Goal: Task Accomplishment & Management: Complete application form

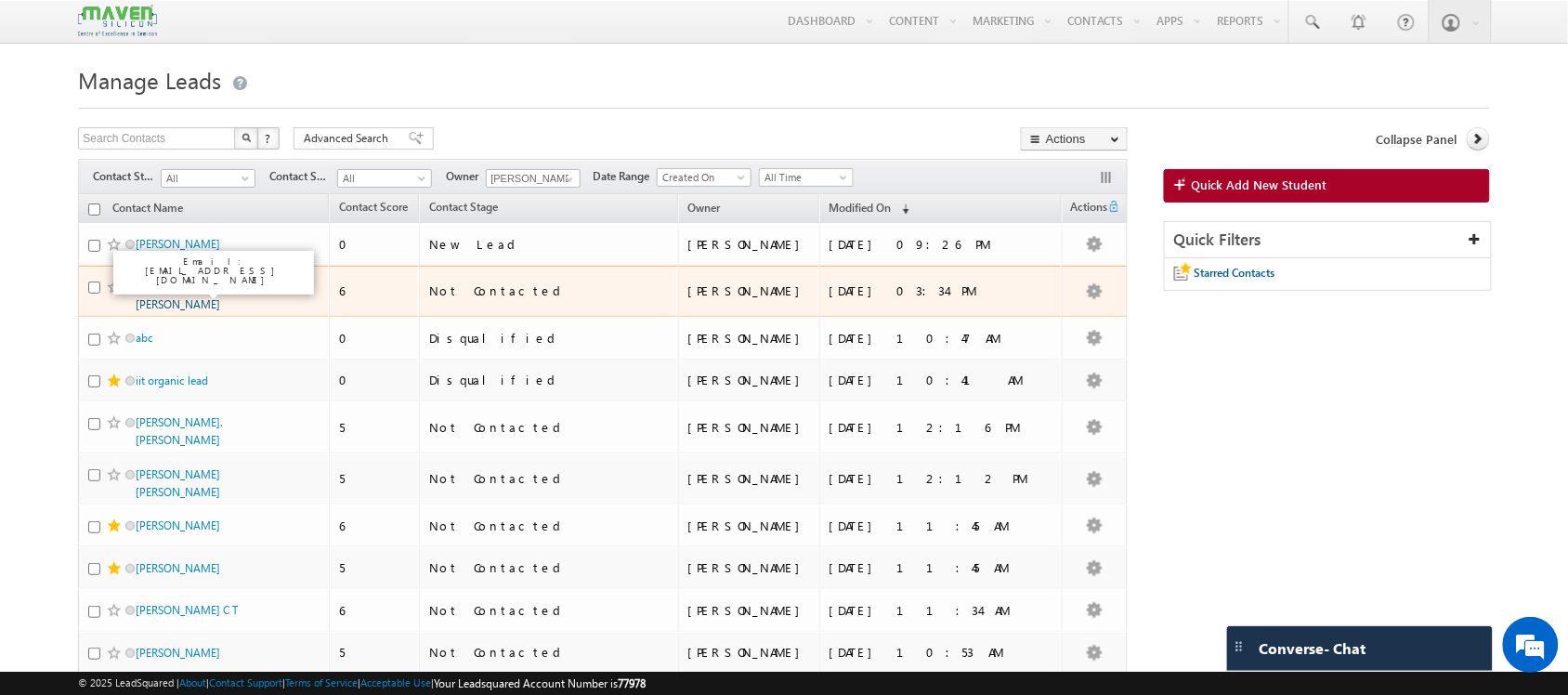
click at [218, 289] on link "[PERSON_NAME] [PERSON_NAME]" at bounding box center [178, 296] width 84 height 32
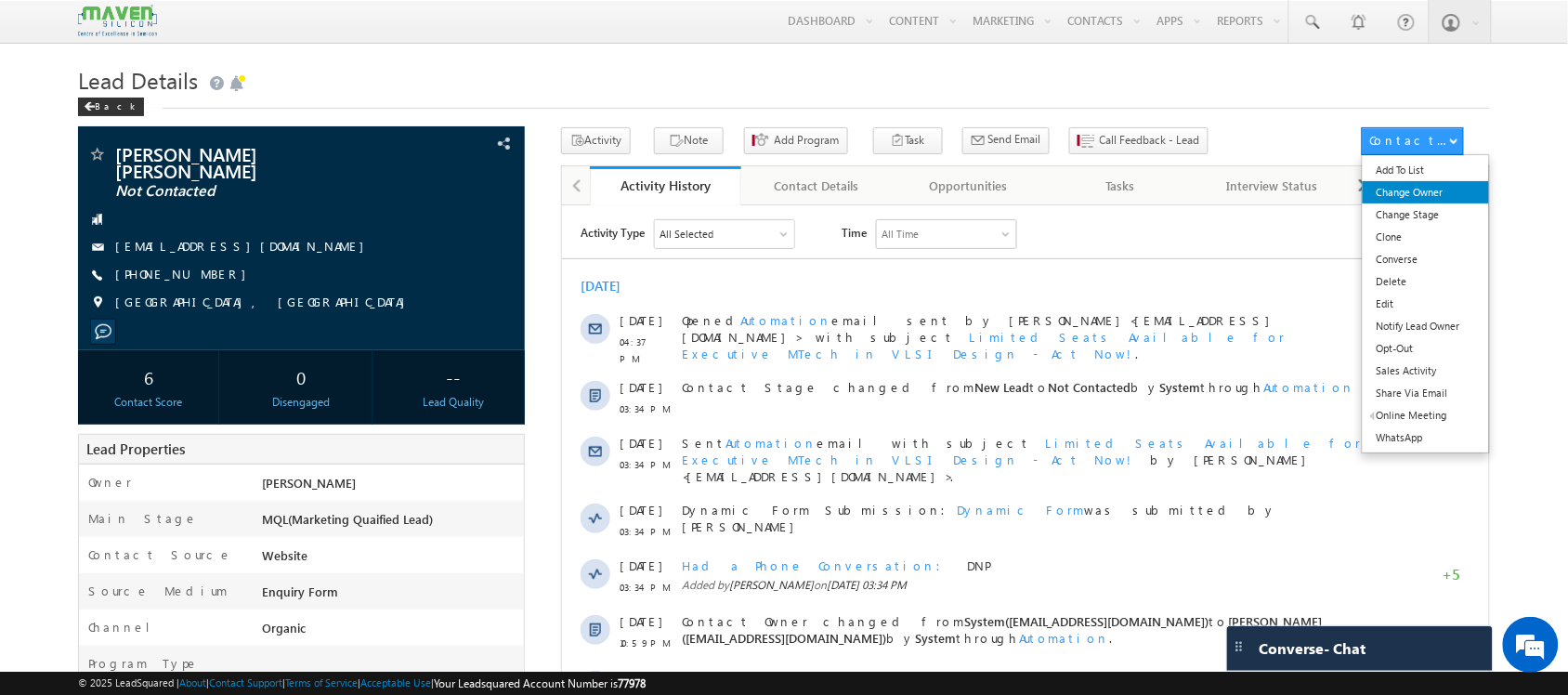
click at [1437, 200] on link "Change Owner" at bounding box center [1426, 192] width 127 height 22
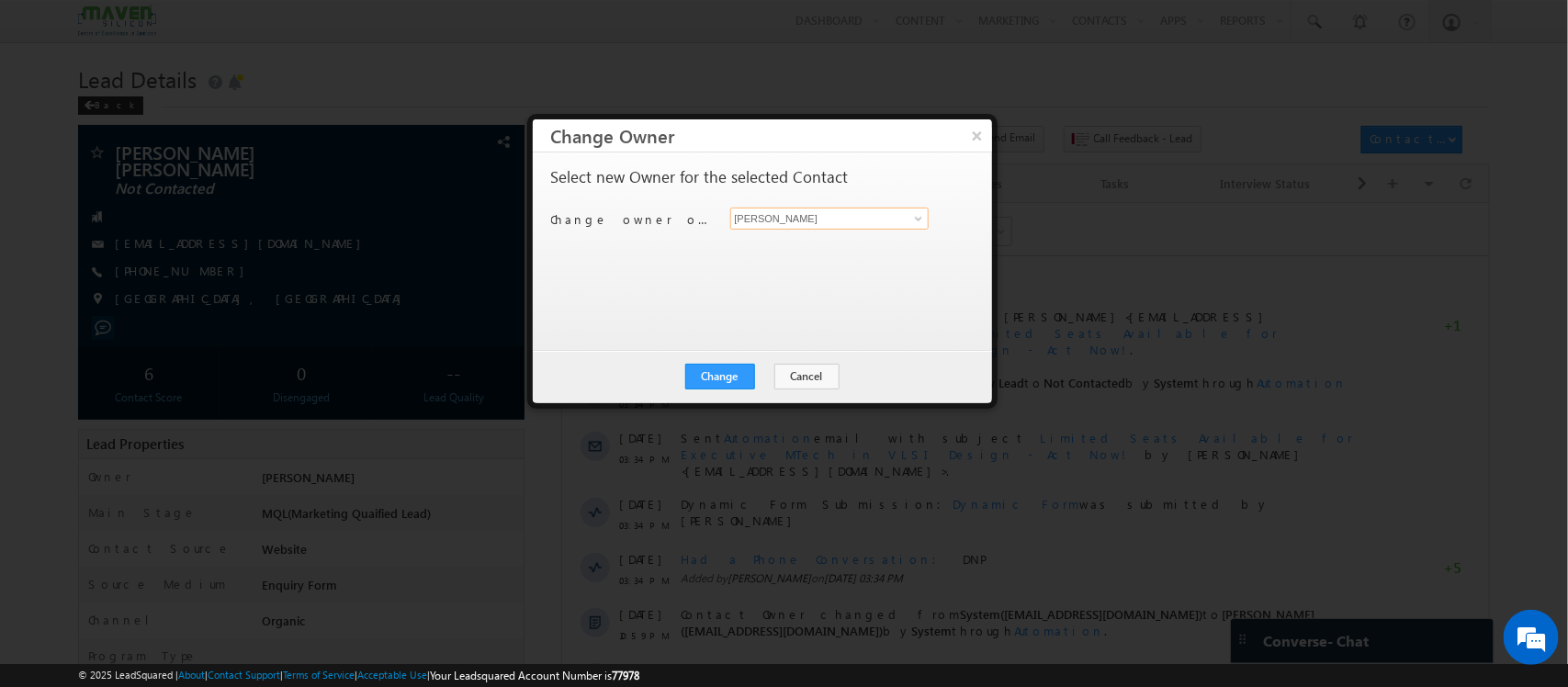
click at [897, 222] on input "[PERSON_NAME]" at bounding box center [830, 218] width 199 height 22
type input "x"
click at [863, 238] on link "Zaara lsq2@maven-silicon.com" at bounding box center [830, 247] width 199 height 35
type input "Zaara"
click at [737, 377] on button "Change" at bounding box center [720, 376] width 70 height 26
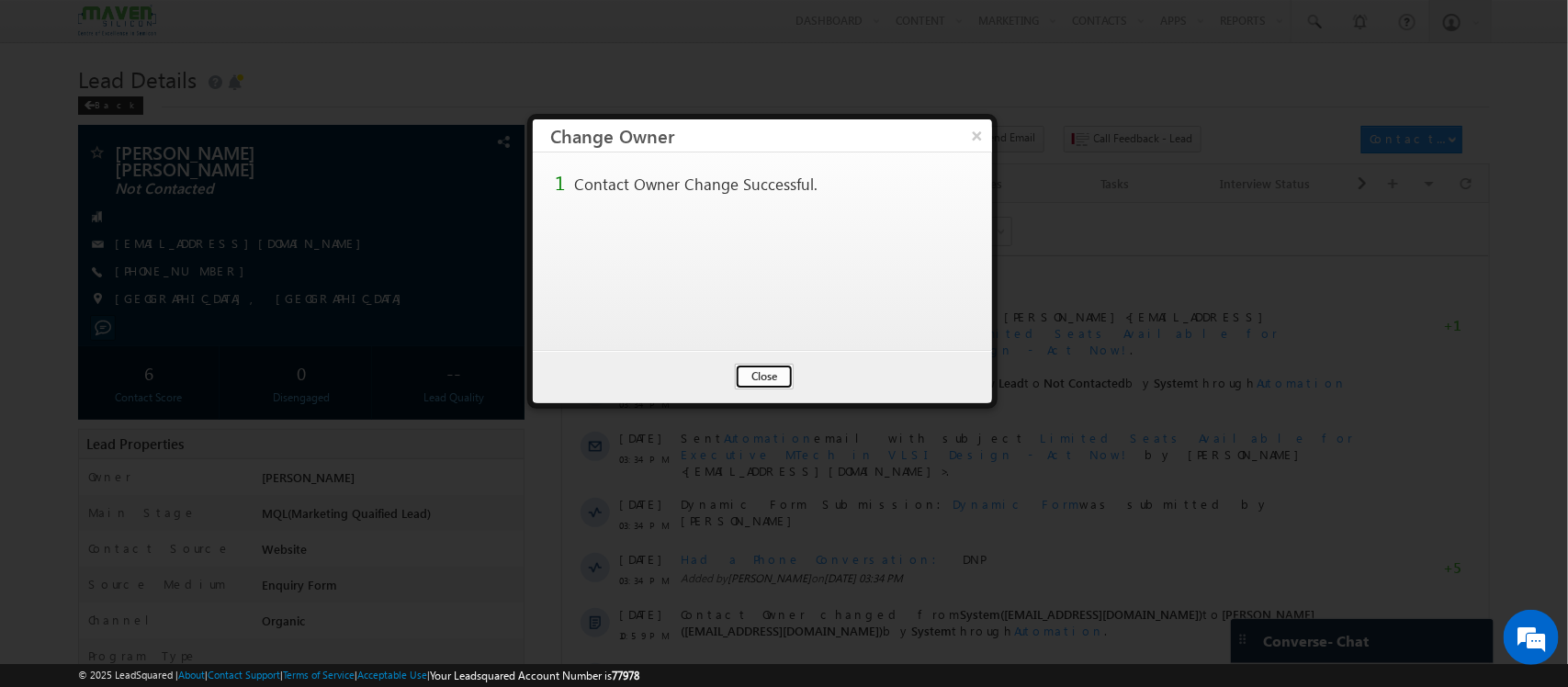
click at [783, 384] on button "Close" at bounding box center [764, 376] width 59 height 26
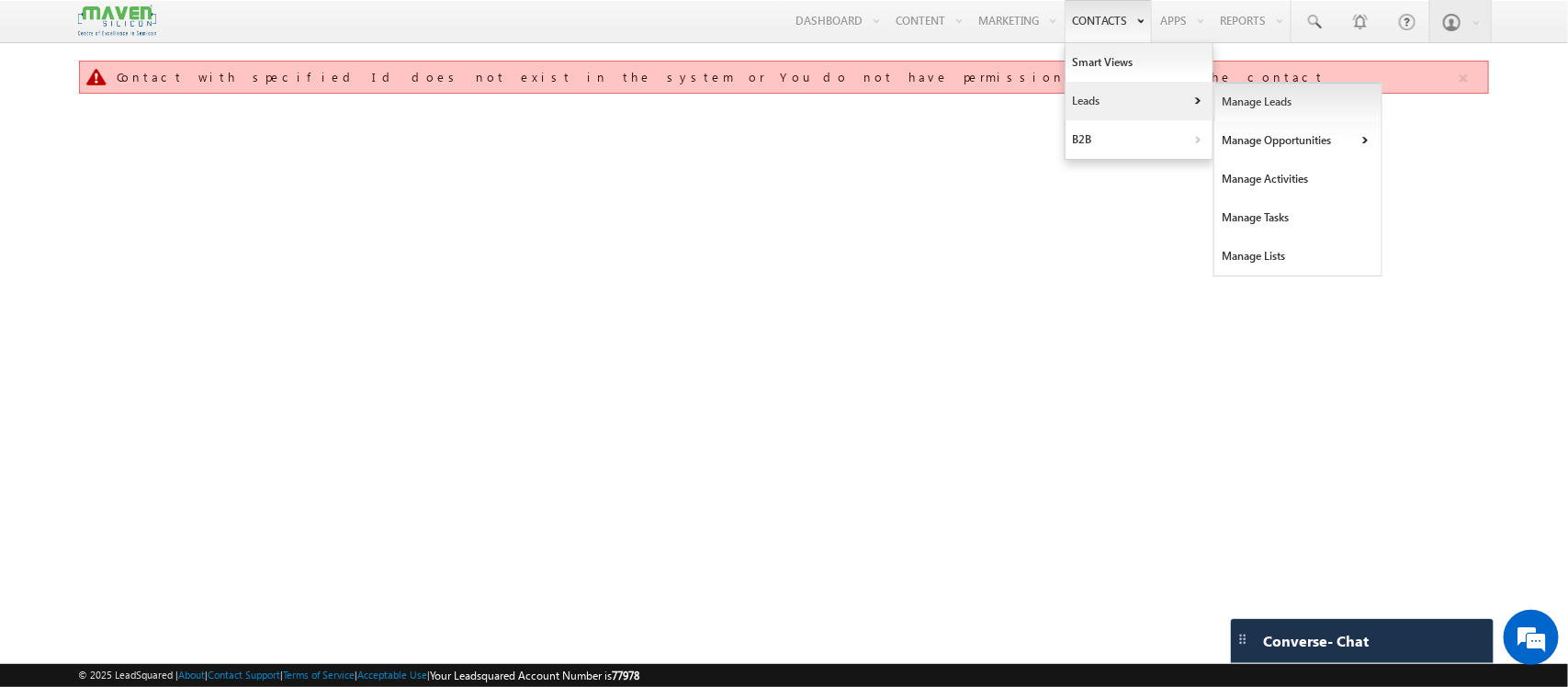
click at [1215, 113] on link "Manage Leads" at bounding box center [1298, 101] width 168 height 38
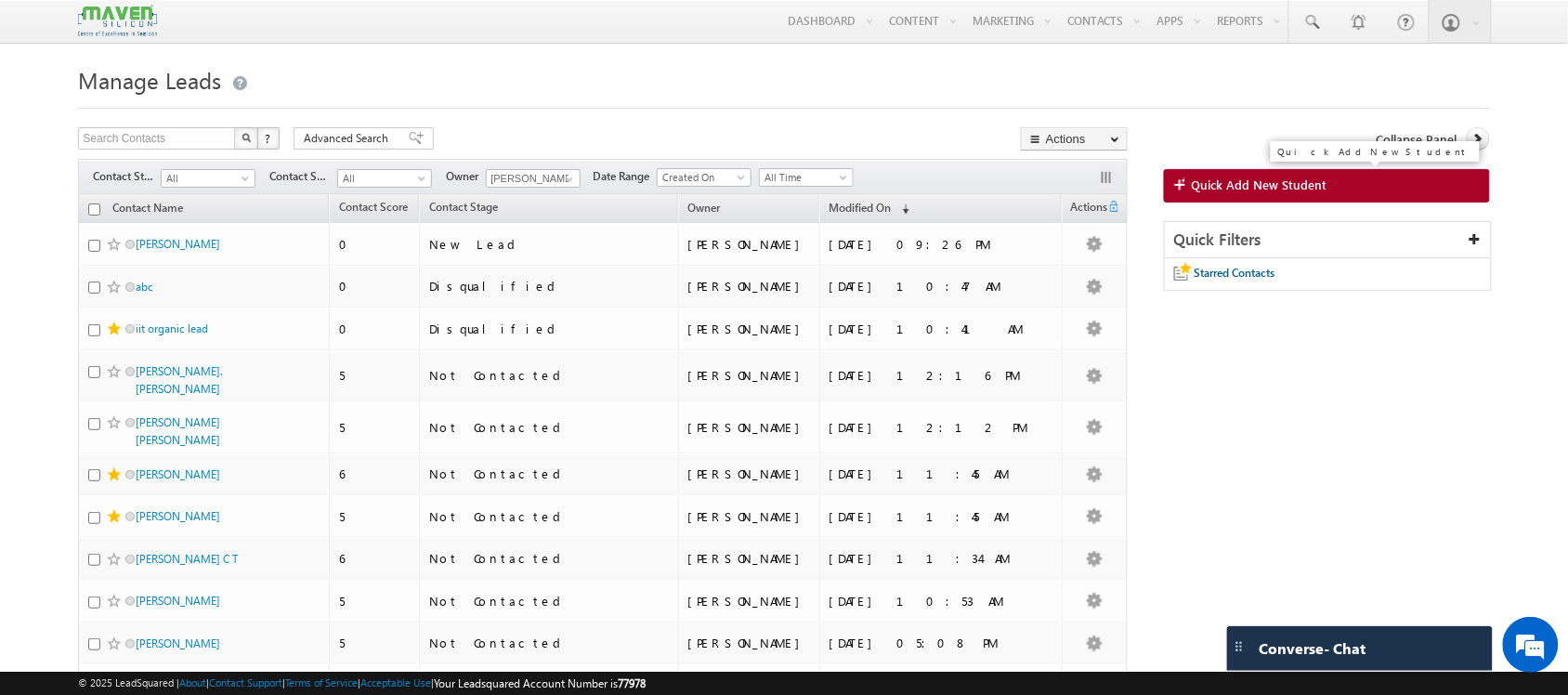
click at [1322, 186] on span "Quick Add New Student" at bounding box center [1259, 185] width 136 height 17
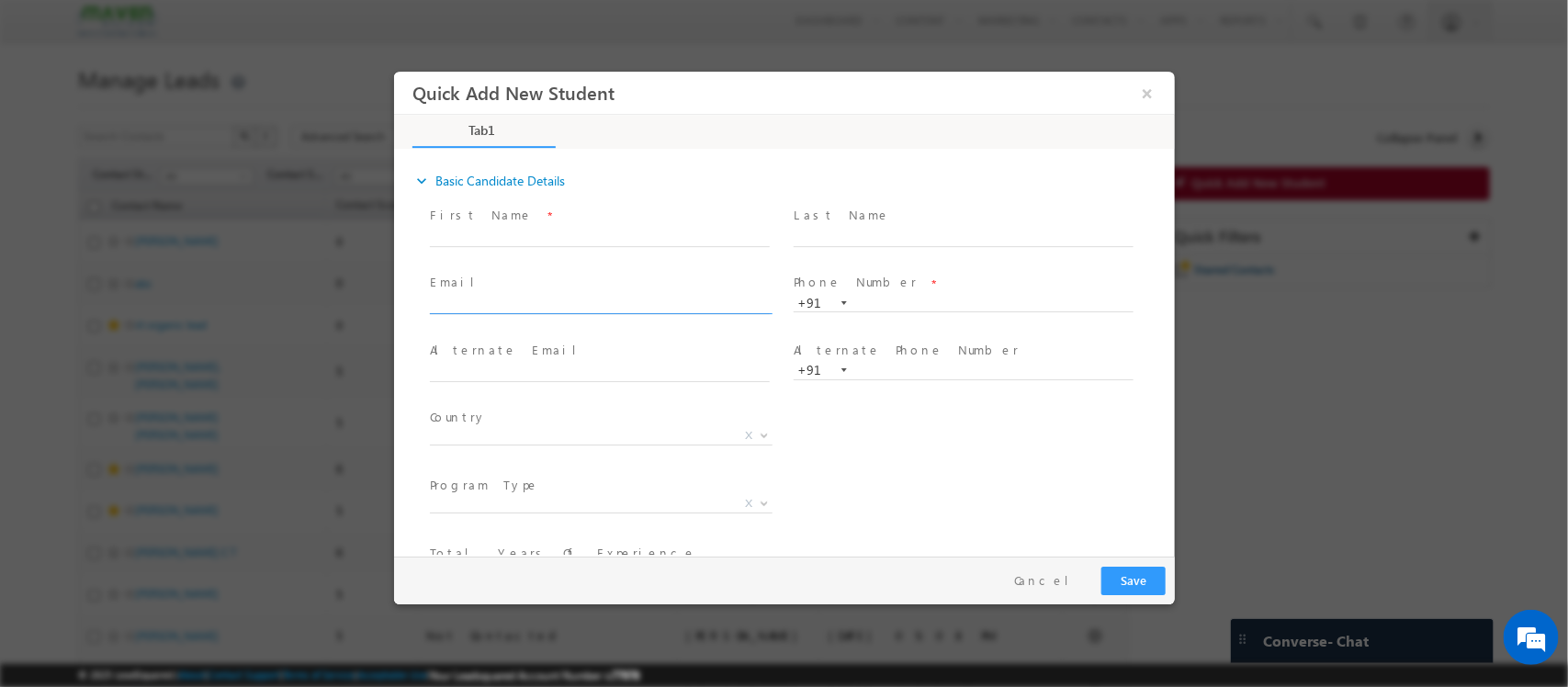
click at [570, 306] on input "text" at bounding box center [599, 305] width 340 height 19
type input "mavuduruakhil@gmail.com"
click at [803, 248] on span at bounding box center [961, 256] width 339 height 21
click at [508, 237] on input "text" at bounding box center [599, 238] width 340 height 19
type input "Mavduru"
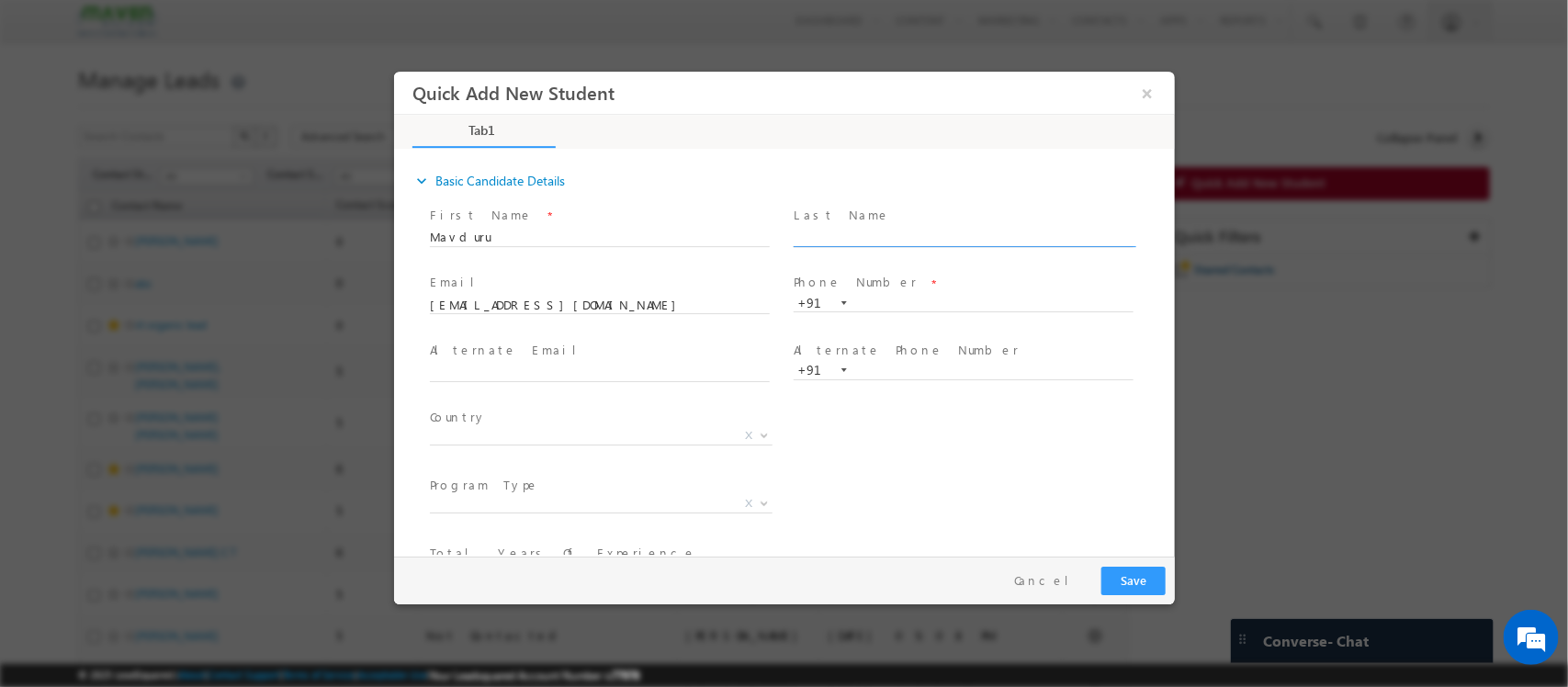
click at [900, 239] on input "text" at bounding box center [962, 238] width 340 height 19
type input "Akhil"
click at [888, 304] on input "text" at bounding box center [962, 303] width 340 height 19
paste input "9951738108"
type input "9951738108"
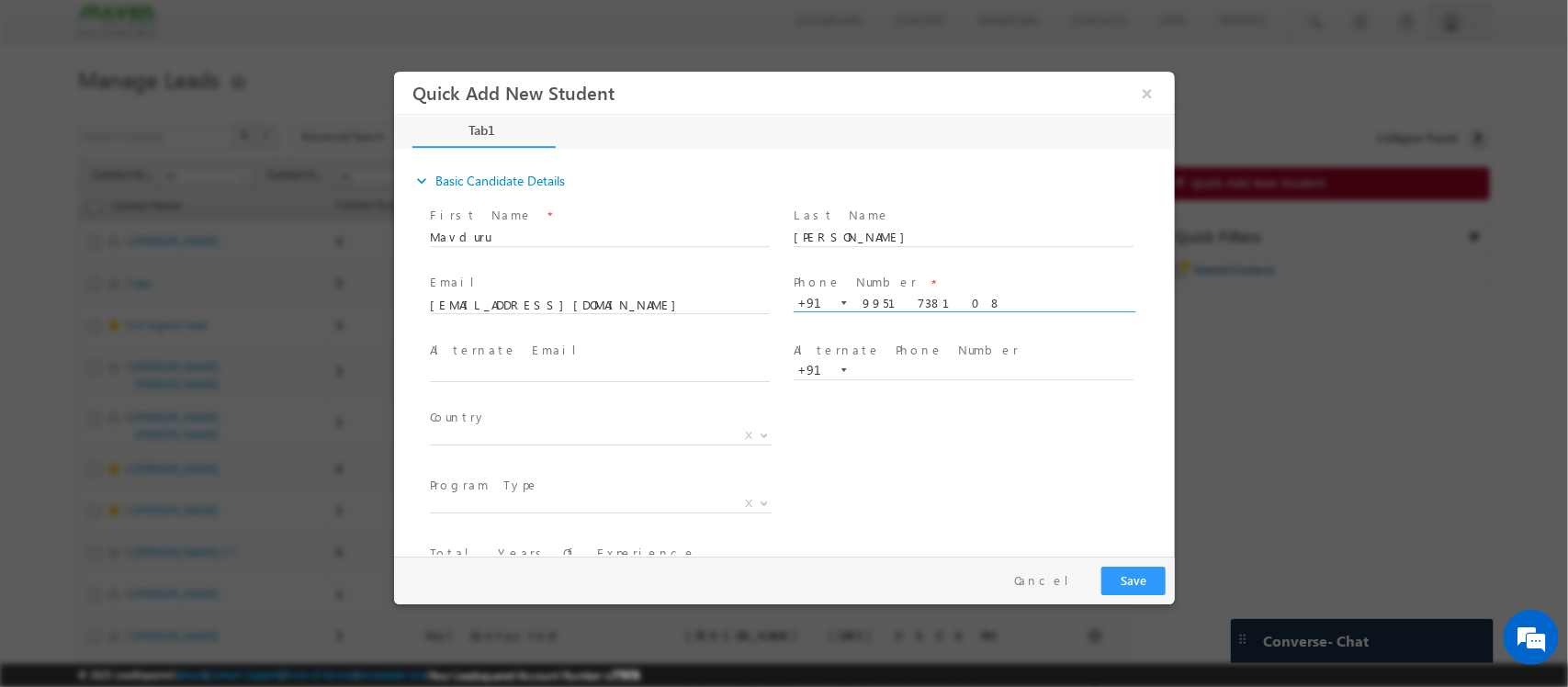
scroll to position [193, 0]
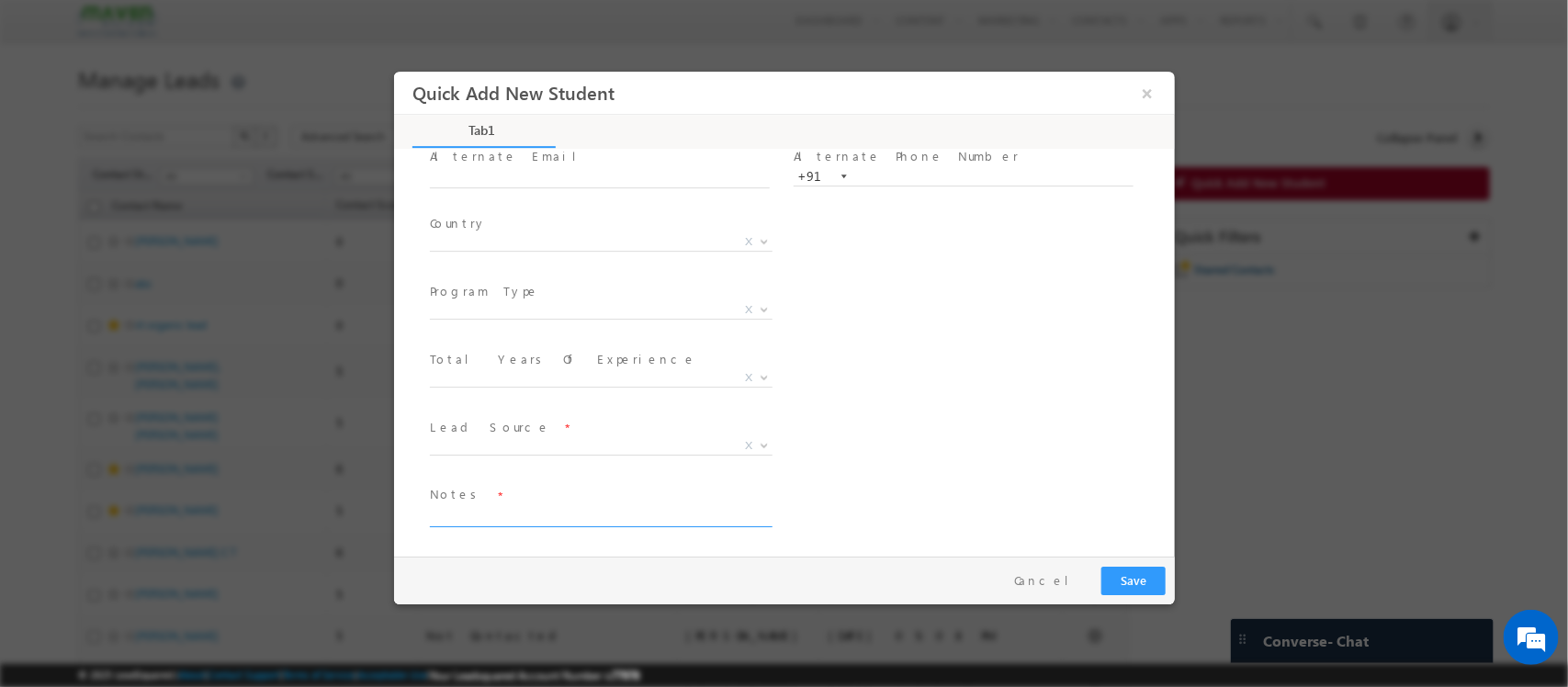
click at [527, 506] on textarea at bounding box center [599, 516] width 340 height 22
paste textarea "Btech -EEE- 2020 - 73% / Work exp- 3.5 years /Wireless tech/ Synaptics /fees in…"
type textarea "Btech -EEE- 2020 - 73% / Work exp- 3.5 years /Wireless tech/ Synaptics /fees in…"
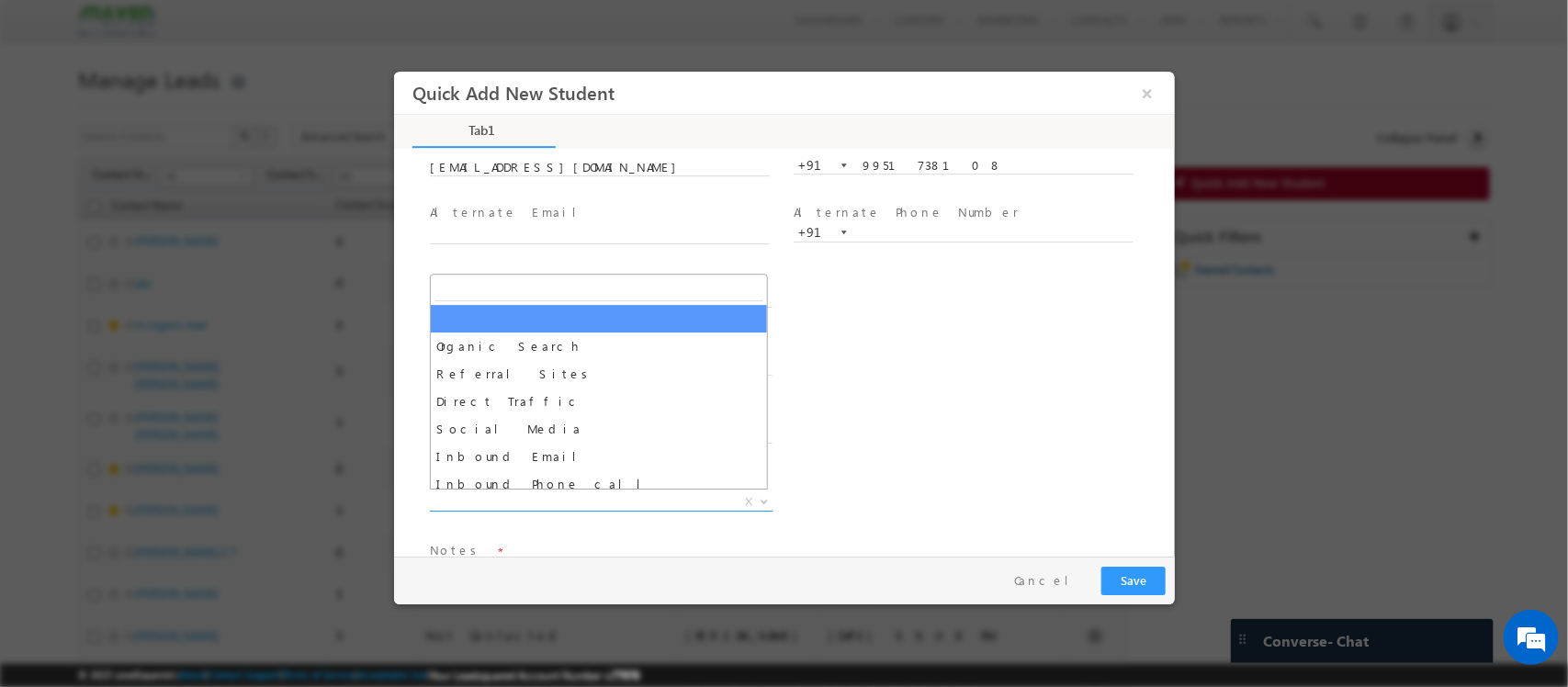
click at [575, 494] on span "X" at bounding box center [600, 502] width 343 height 19
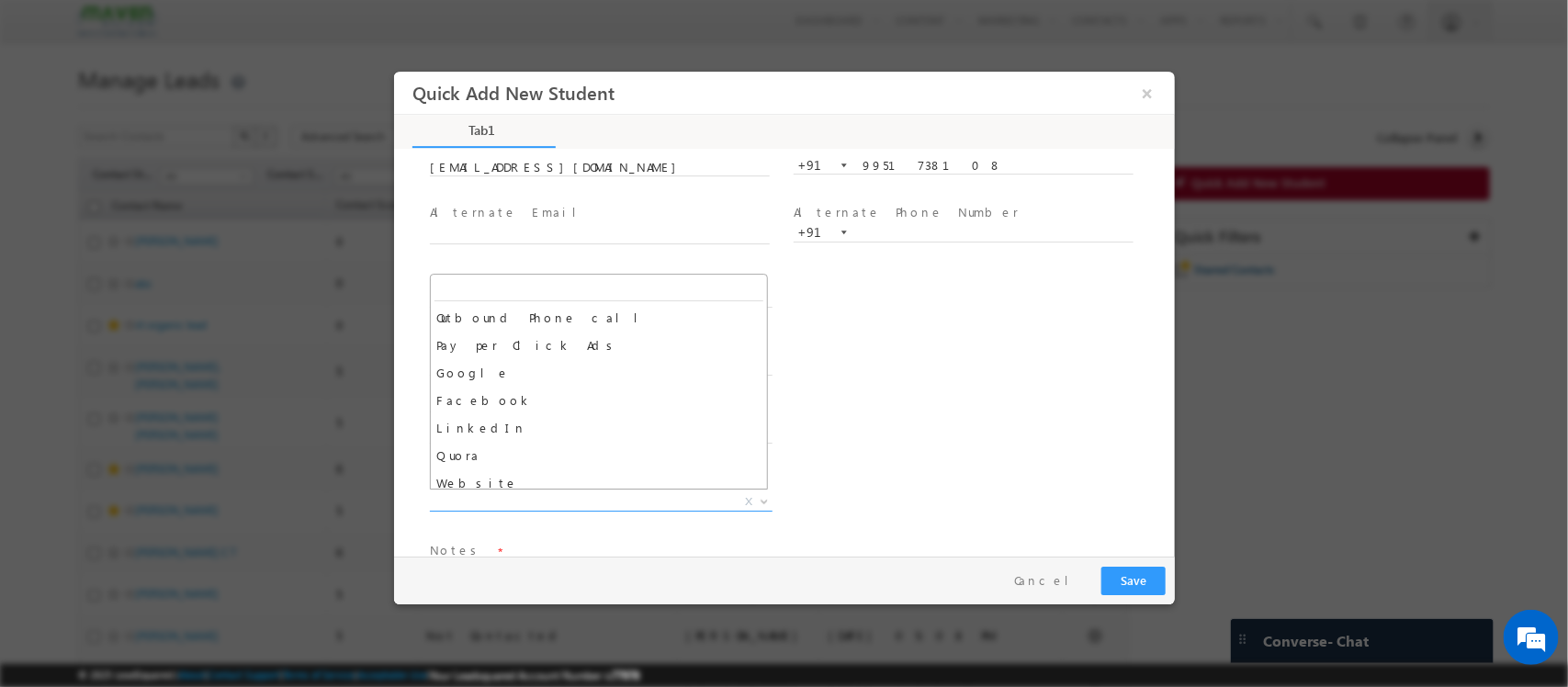
scroll to position [240, 0]
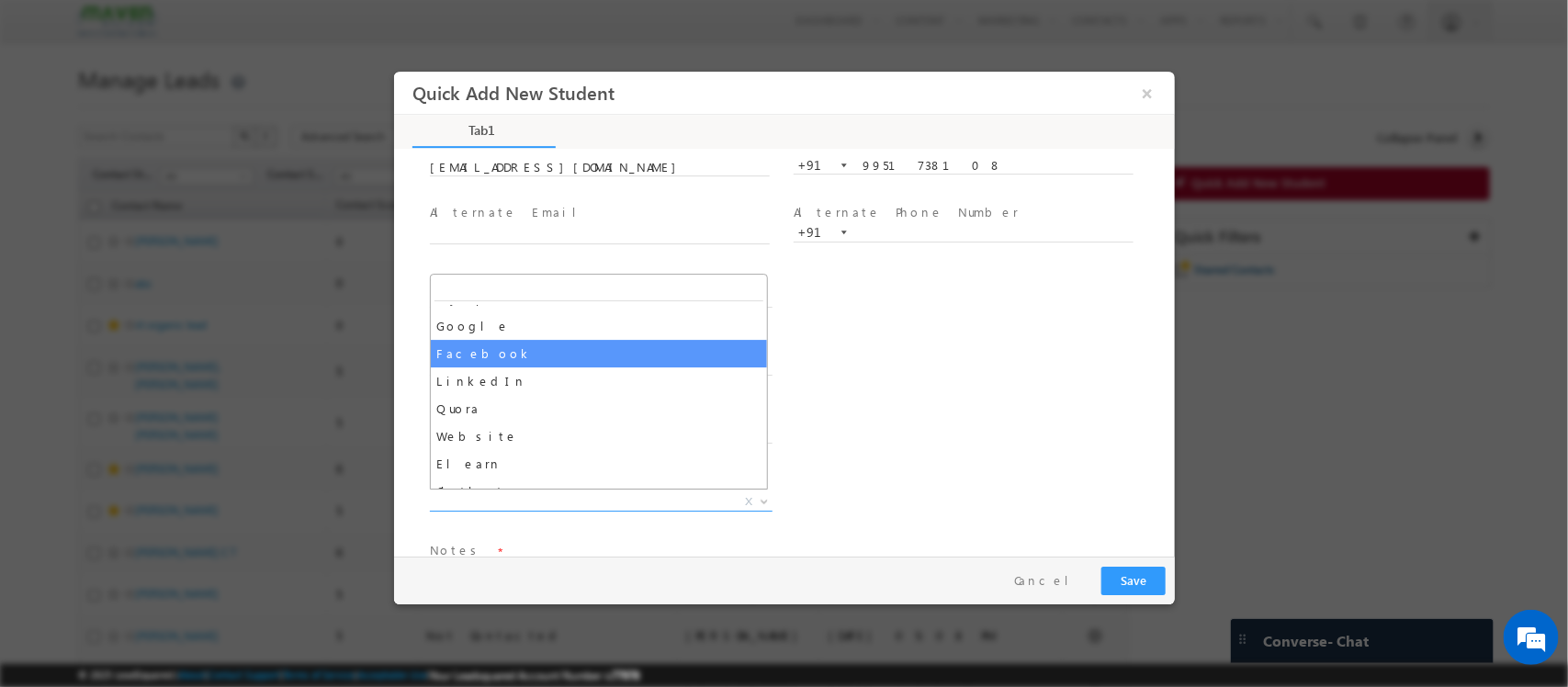
drag, startPoint x: 604, startPoint y: 337, endPoint x: 591, endPoint y: 346, distance: 15.8
select select "Facebook"
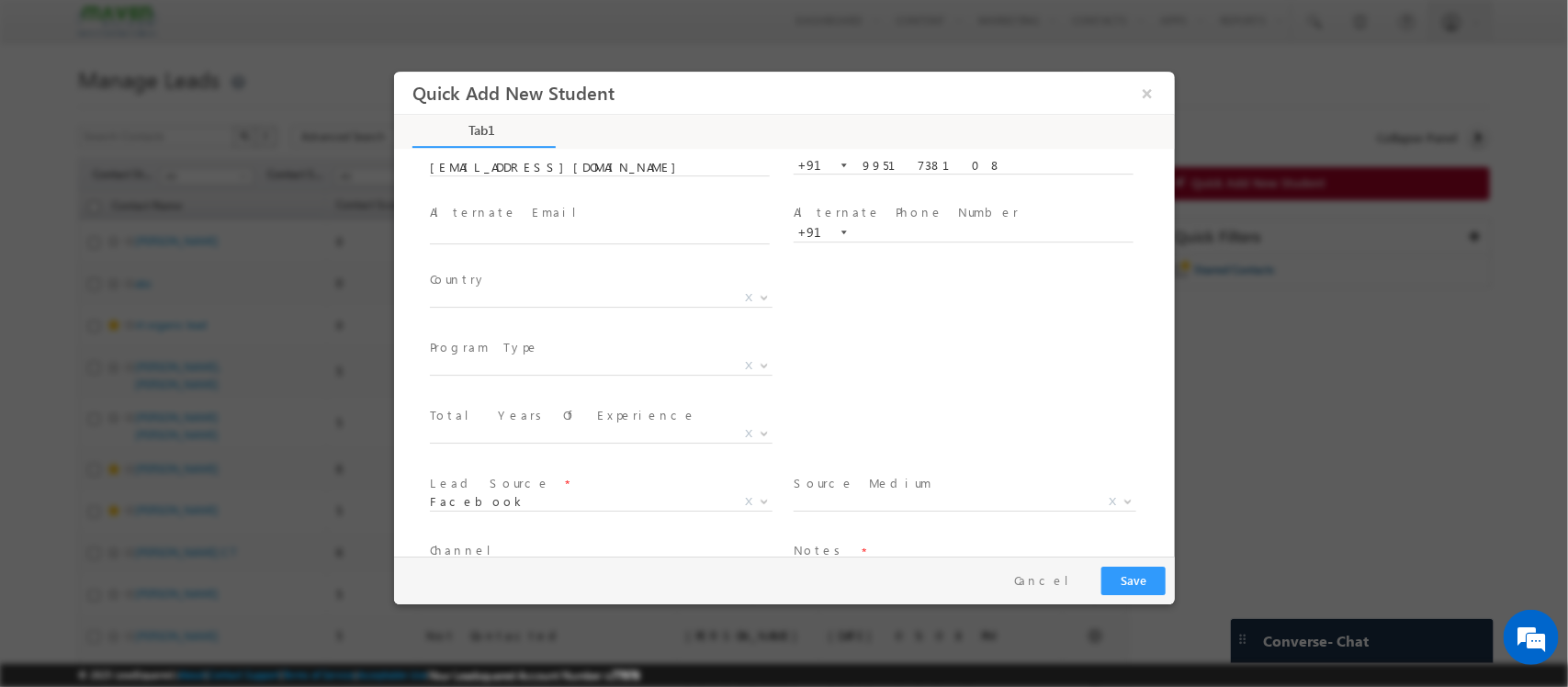
click at [591, 346] on span "Program Type *" at bounding box center [598, 347] width 339 height 21
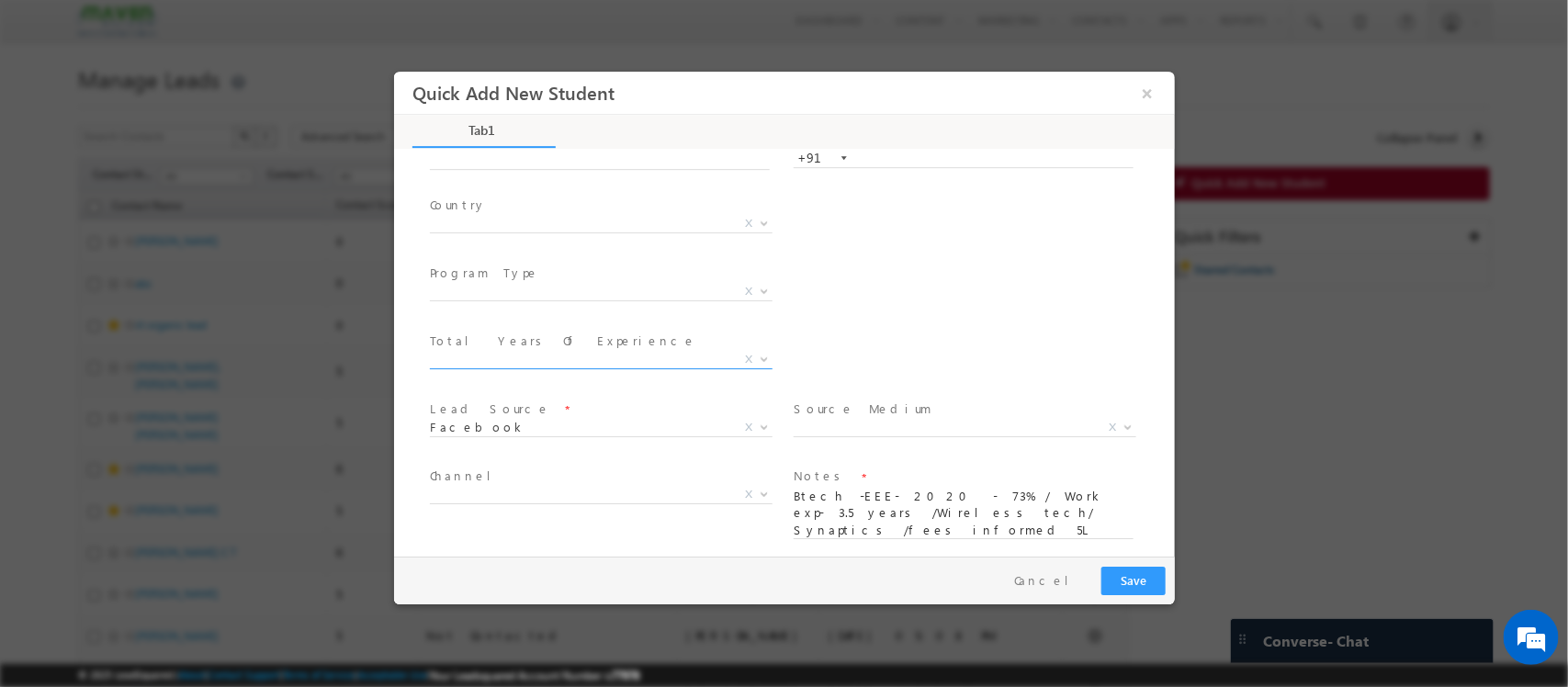
scroll to position [225, 0]
click at [822, 416] on span "X" at bounding box center [963, 414] width 343 height 19
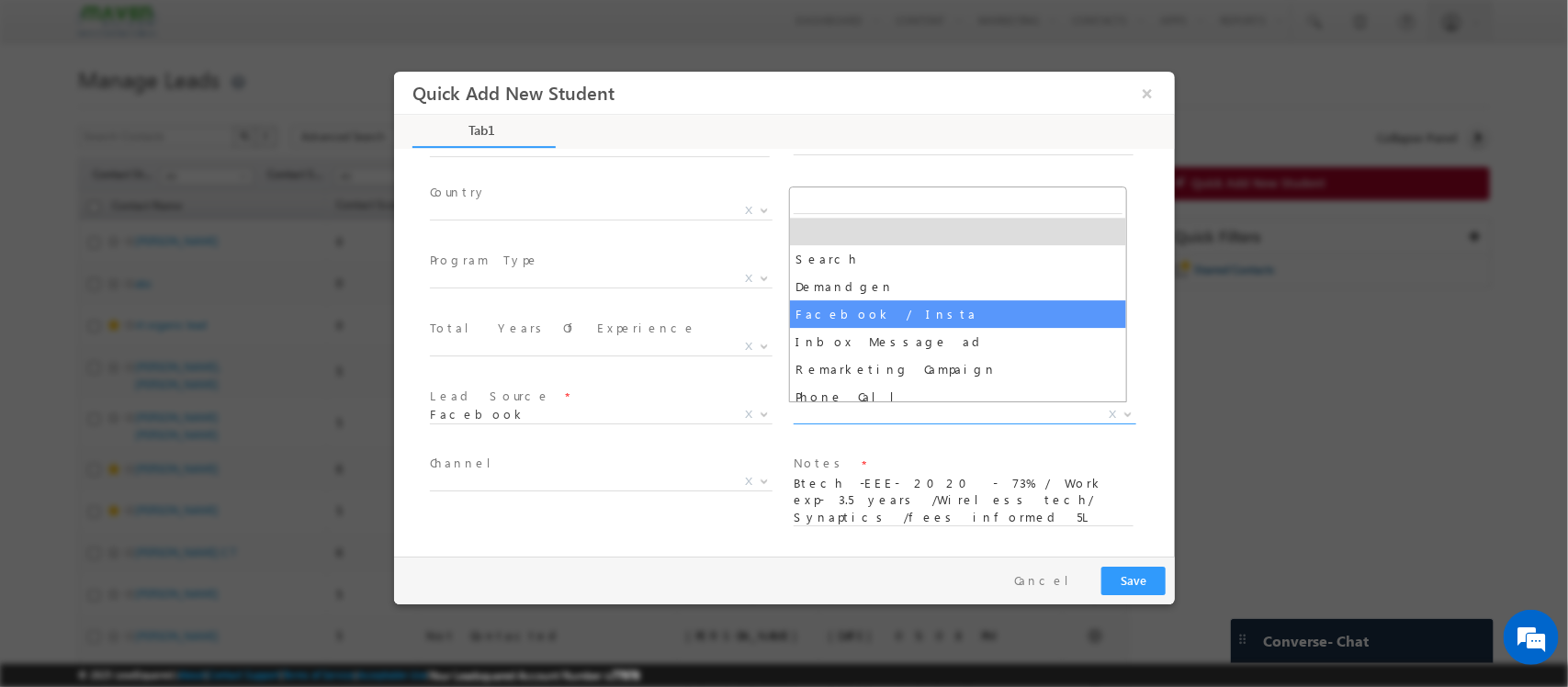
select select "Facebook / Insta"
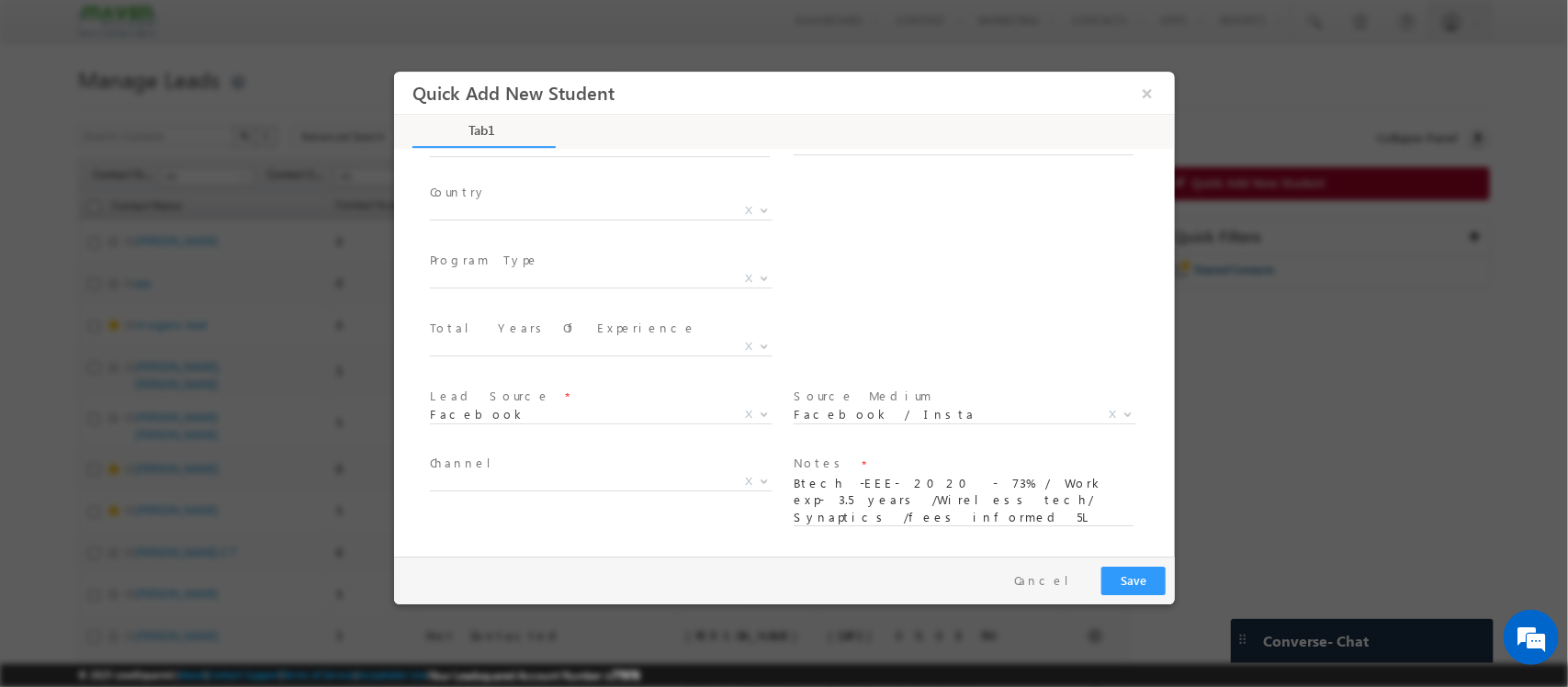
click at [546, 469] on span "Channel *" at bounding box center [598, 464] width 339 height 21
click at [552, 476] on span "X" at bounding box center [600, 482] width 343 height 19
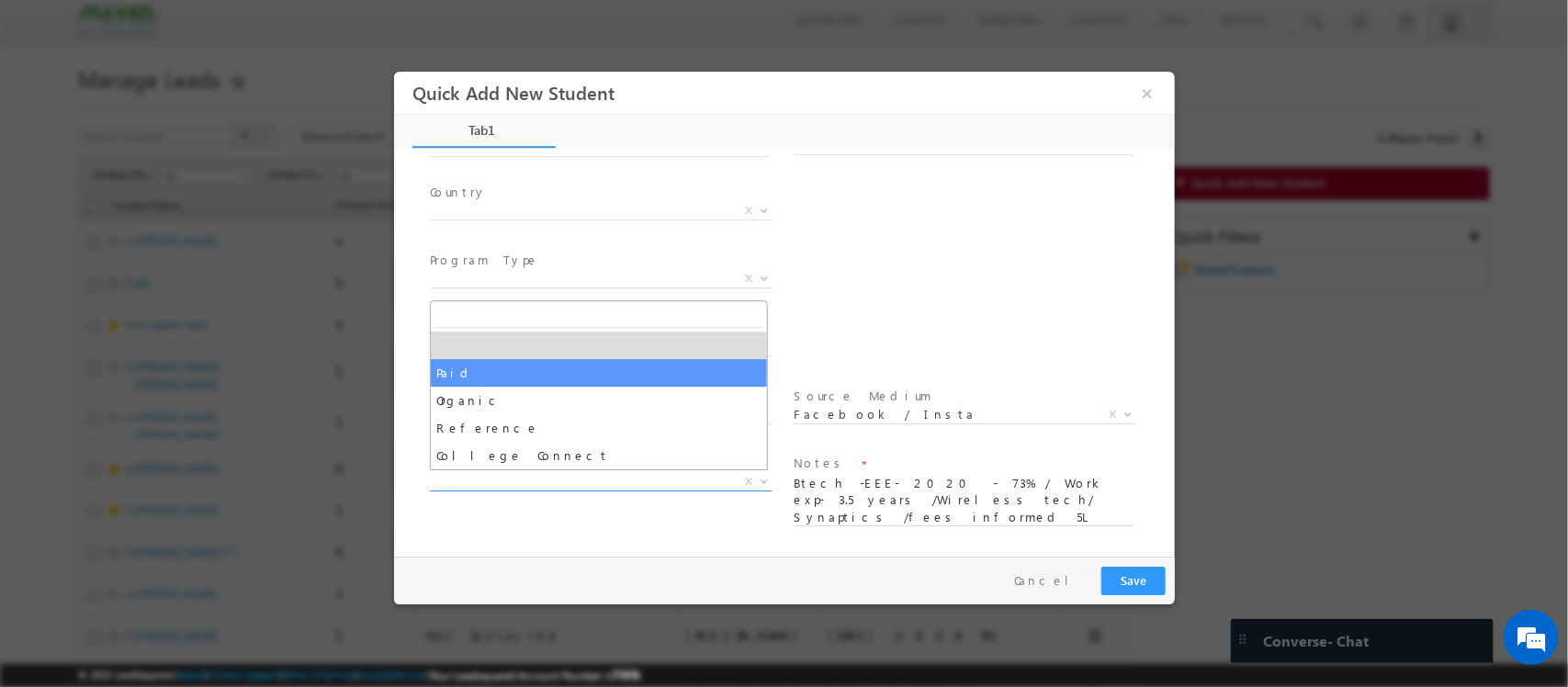
select select "Paid"
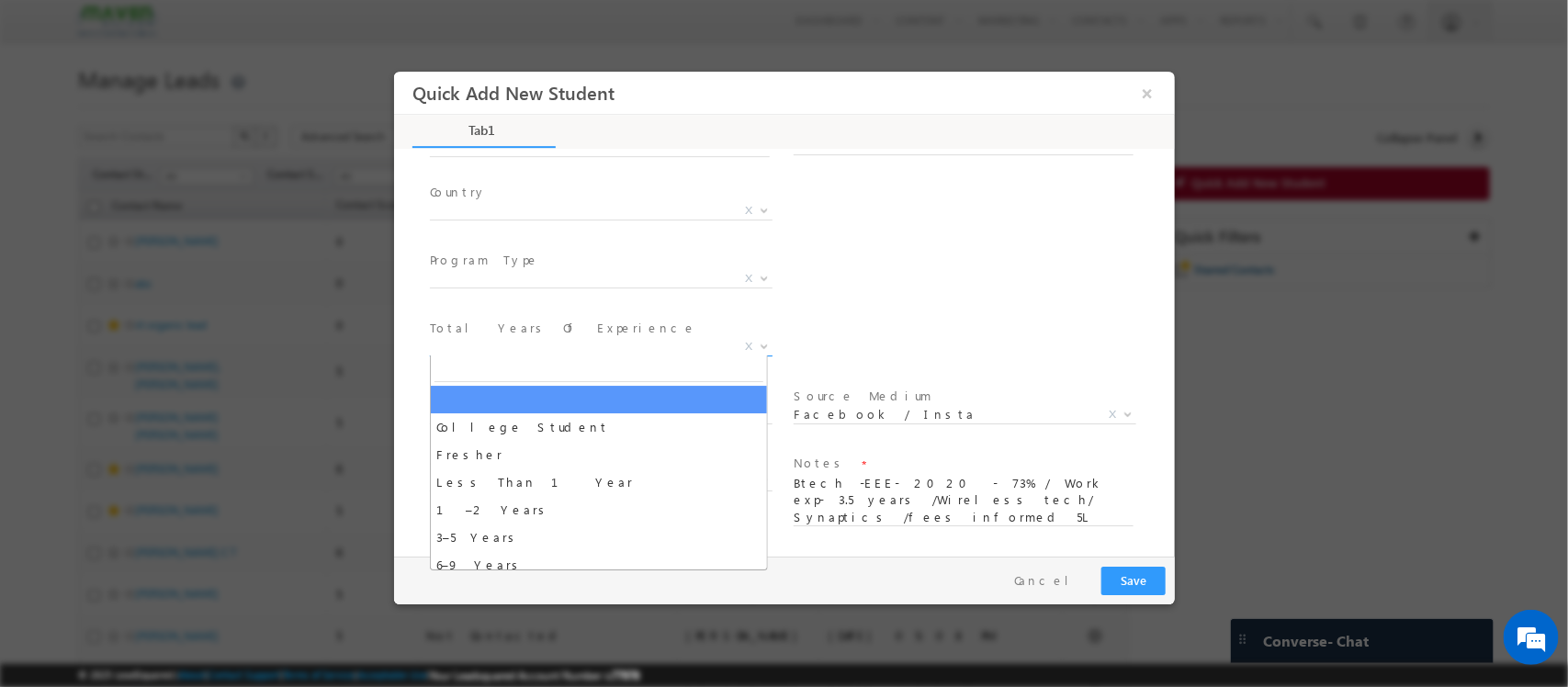
click at [616, 341] on span "X" at bounding box center [600, 346] width 343 height 19
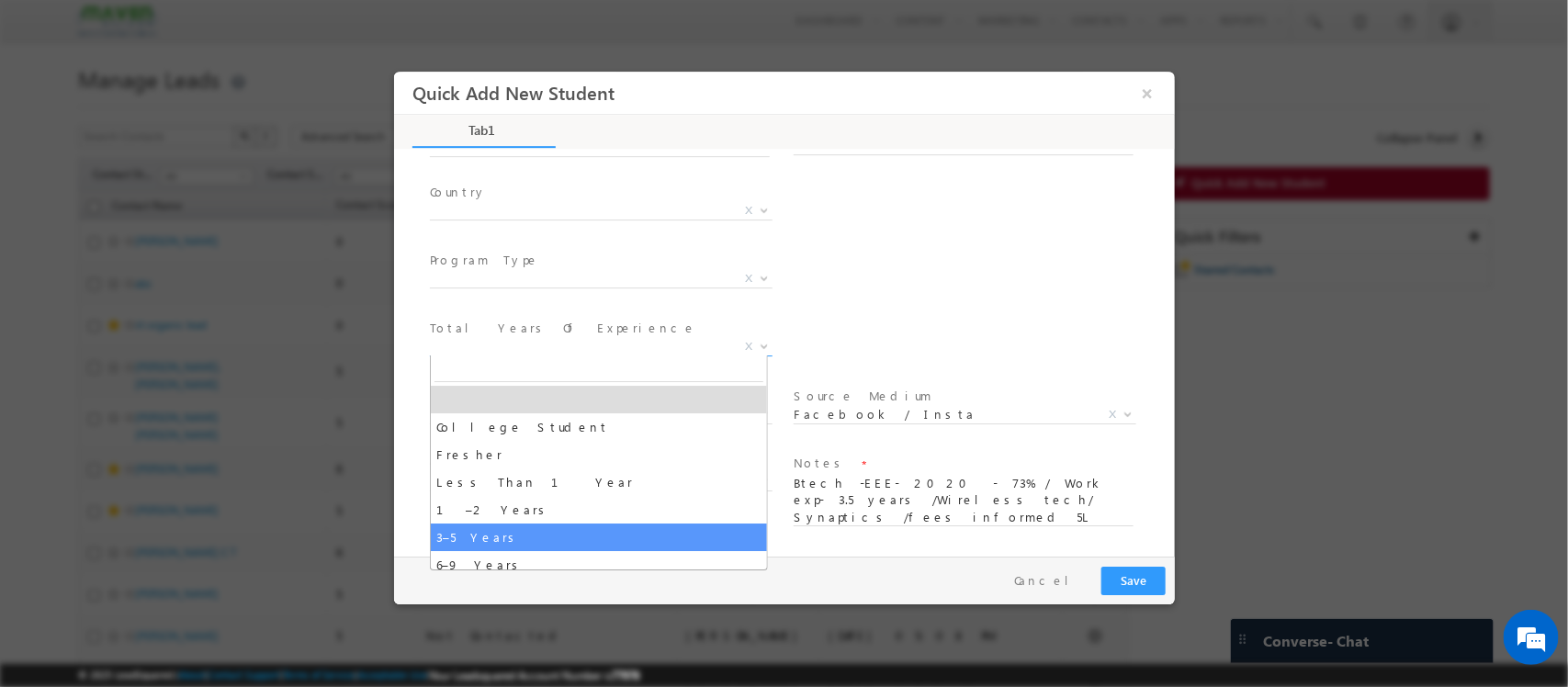
select select "3–5 Years"
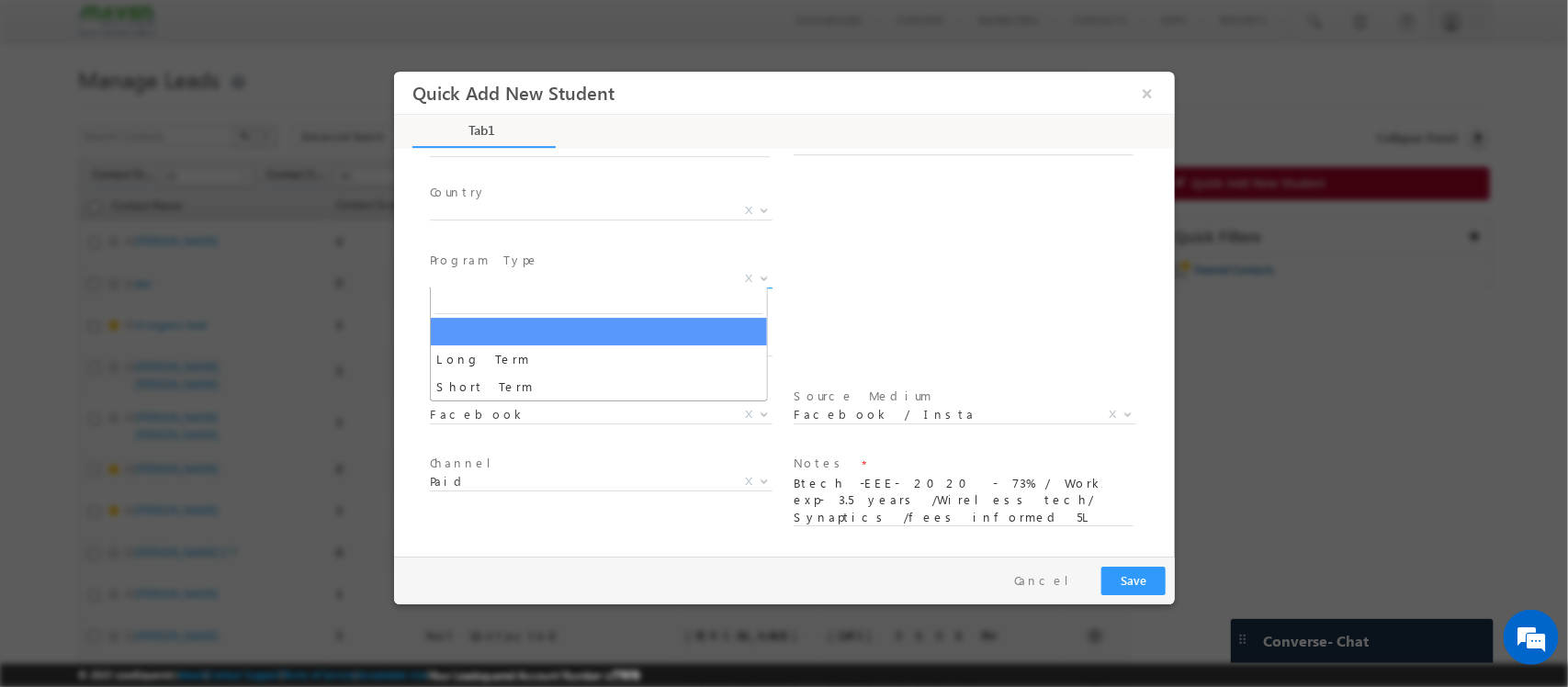
click at [619, 279] on span "X" at bounding box center [600, 279] width 343 height 19
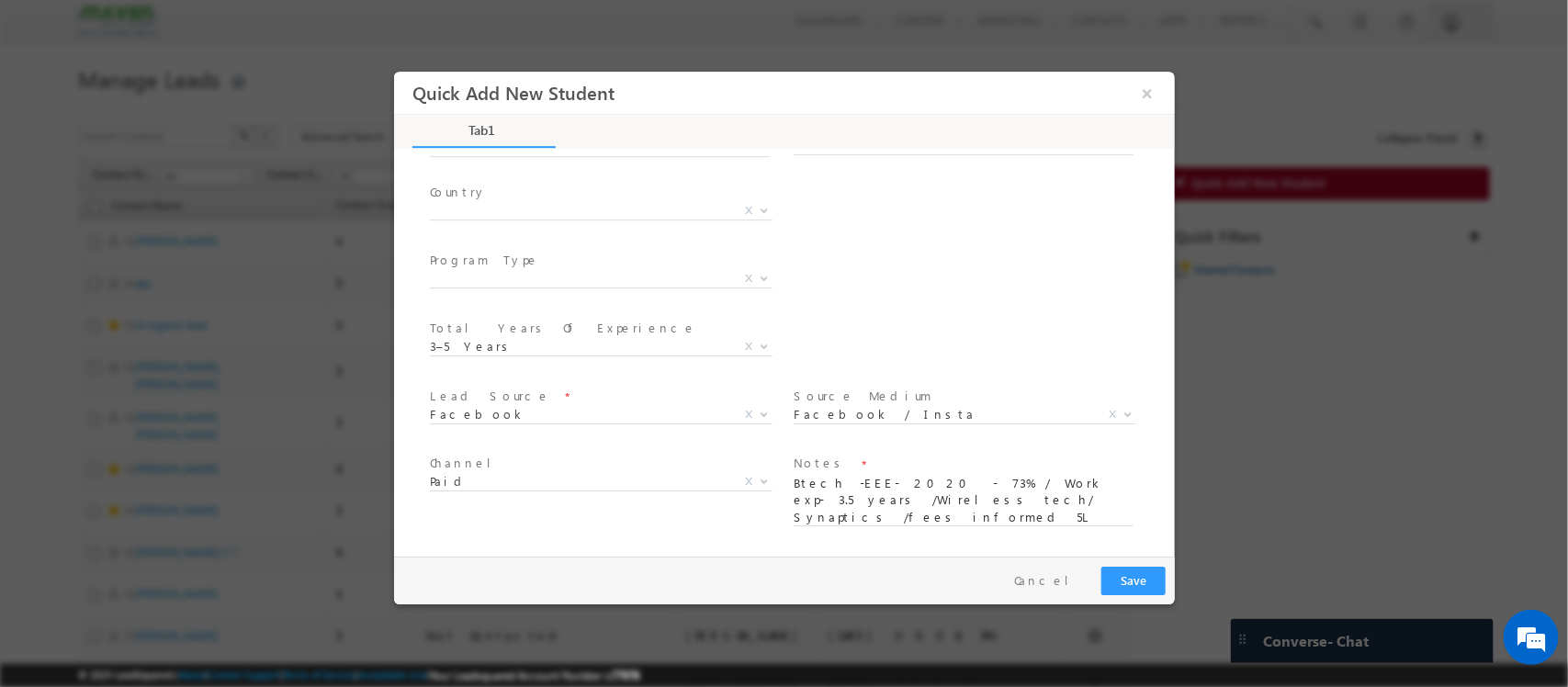
click at [893, 205] on div "Country * Afghanistan Albania Algeria Andorra Angola Antigua and Barbuda Argent…" at bounding box center [799, 213] width 748 height 68
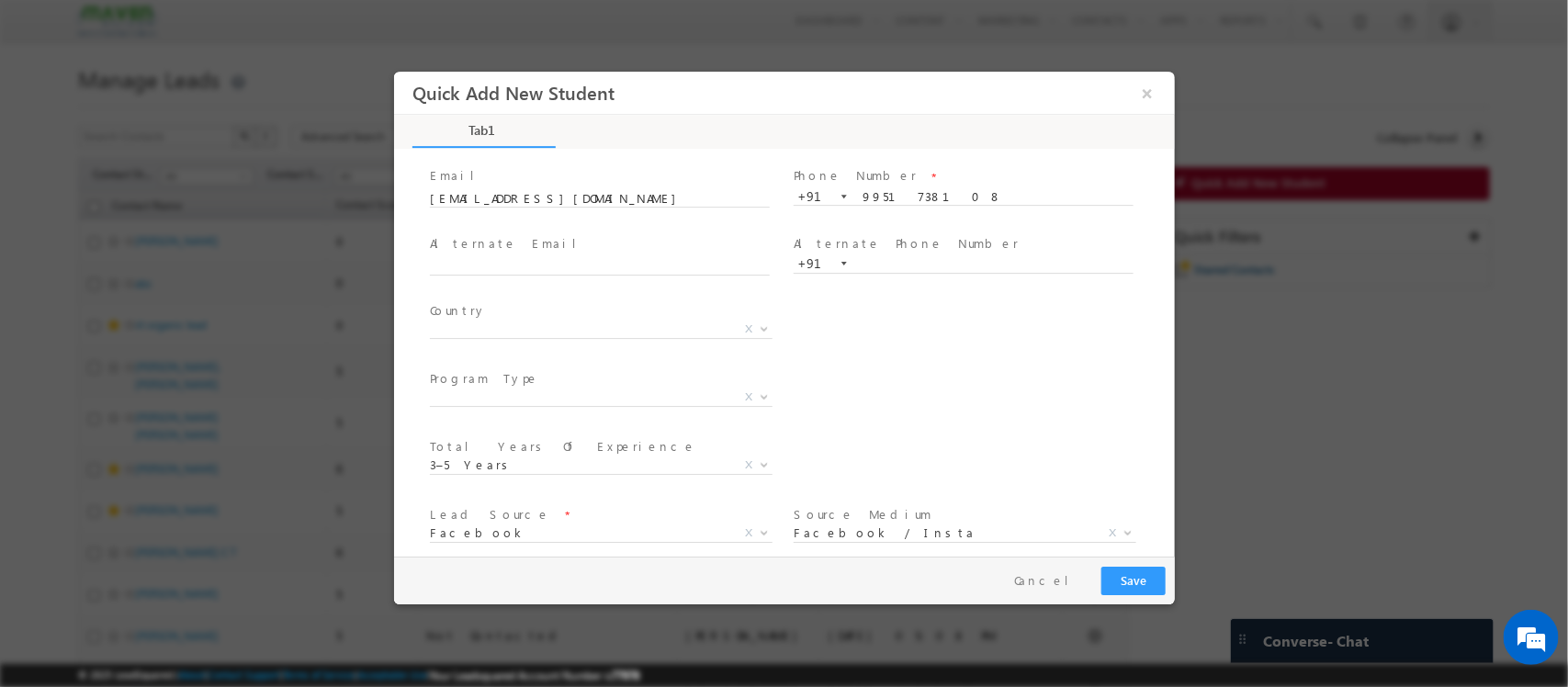
scroll to position [103, 0]
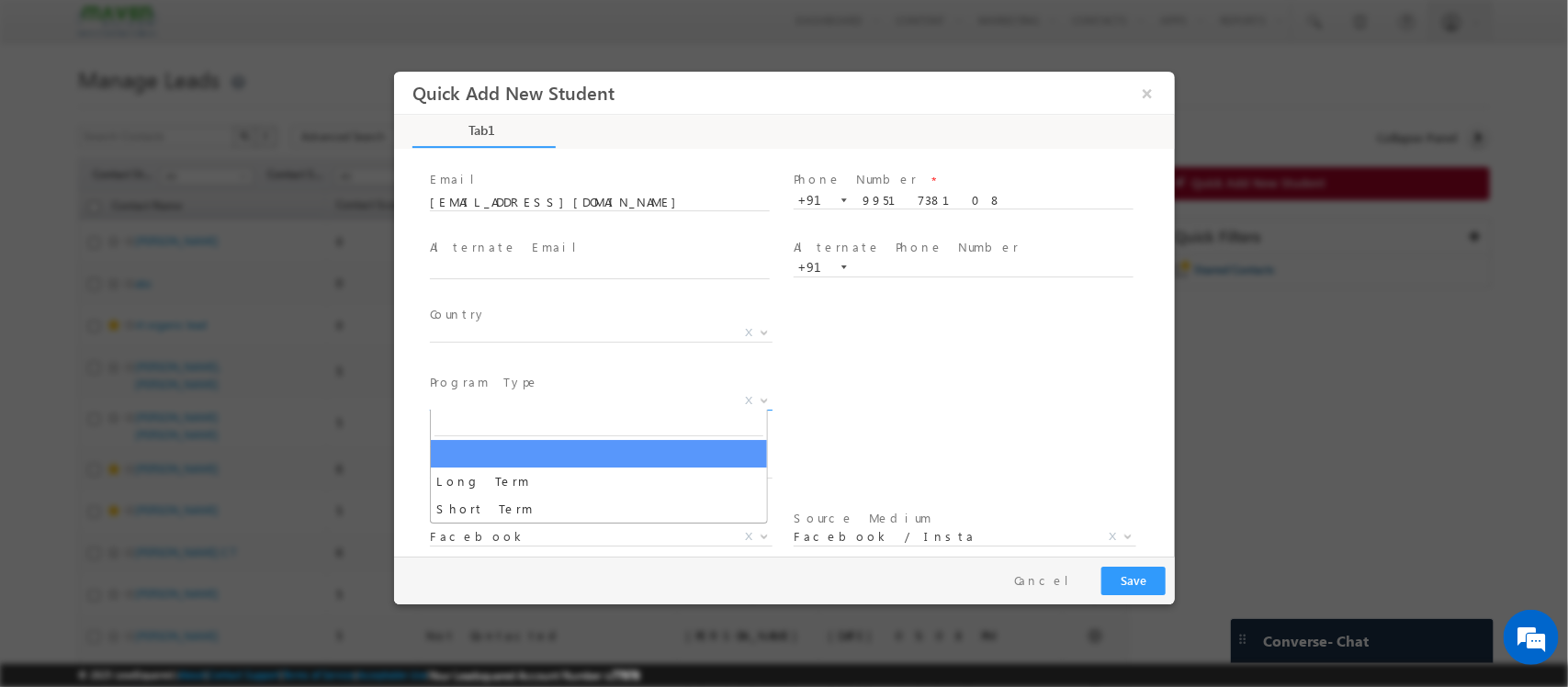
click at [609, 392] on span "X" at bounding box center [600, 400] width 343 height 19
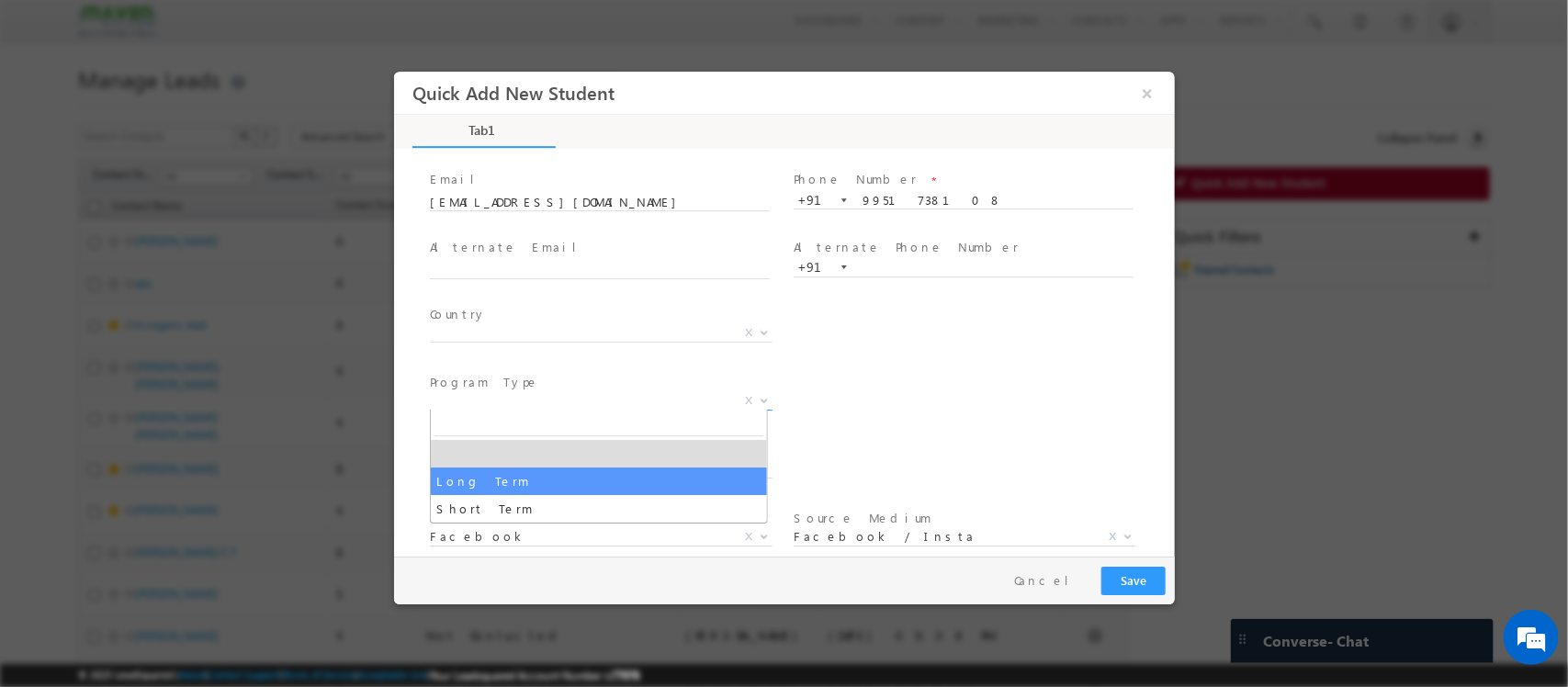
select select "Long Term"
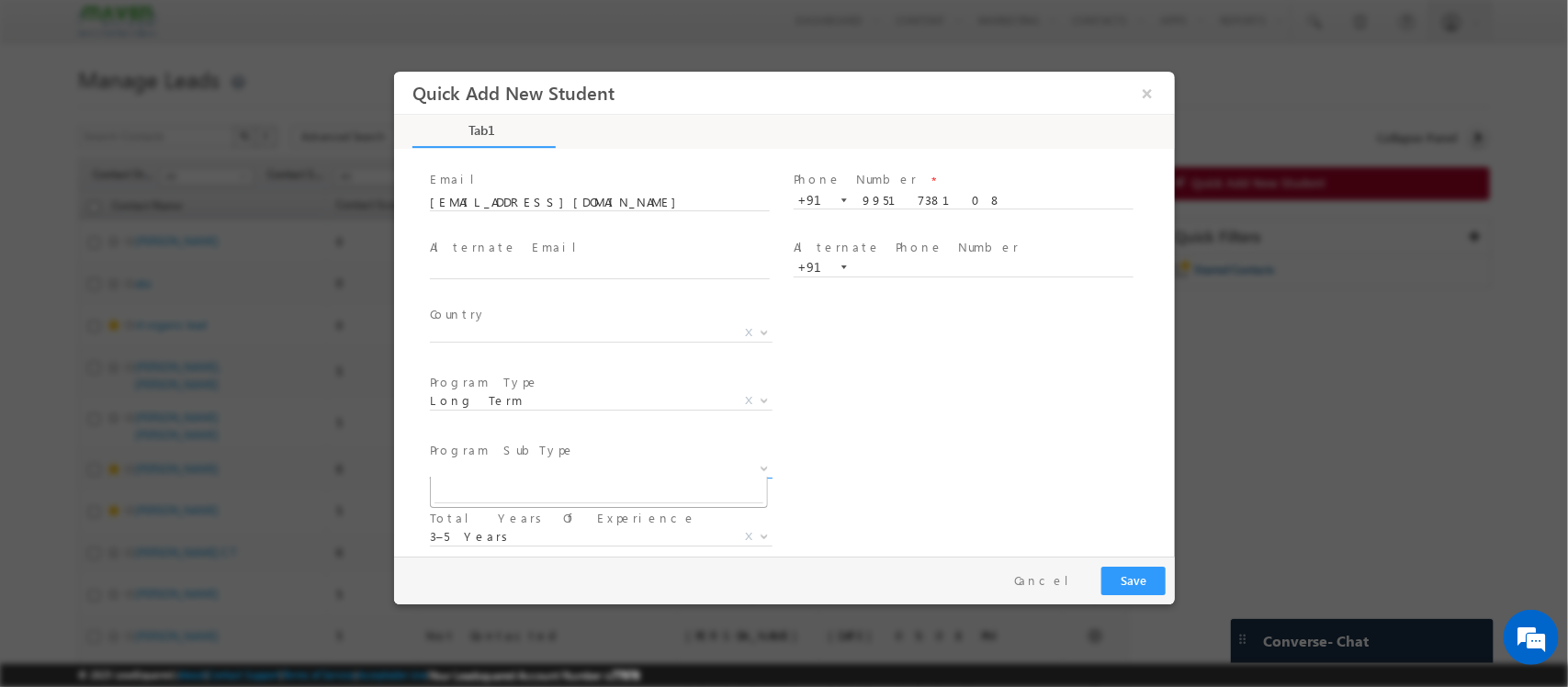
click at [632, 467] on span "X" at bounding box center [600, 469] width 343 height 19
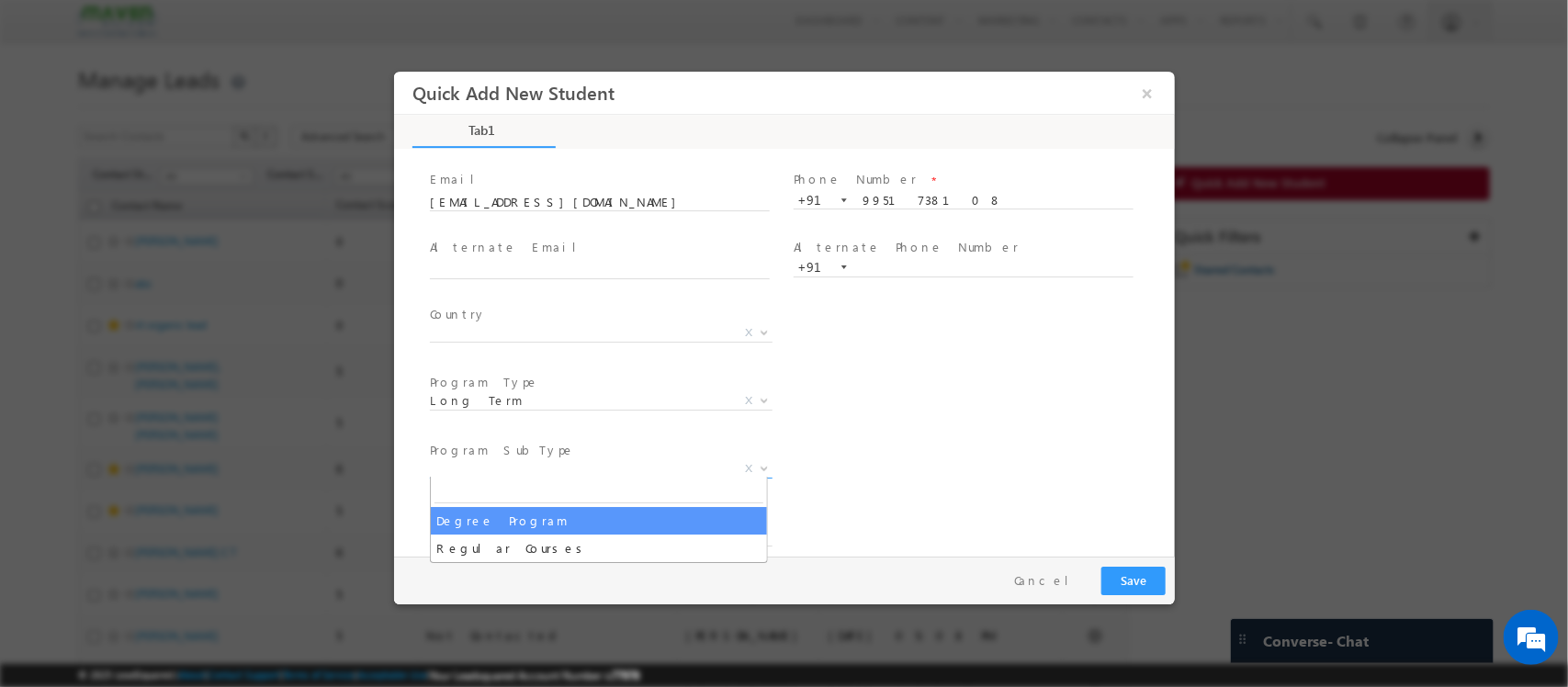
select select "Degree Program"
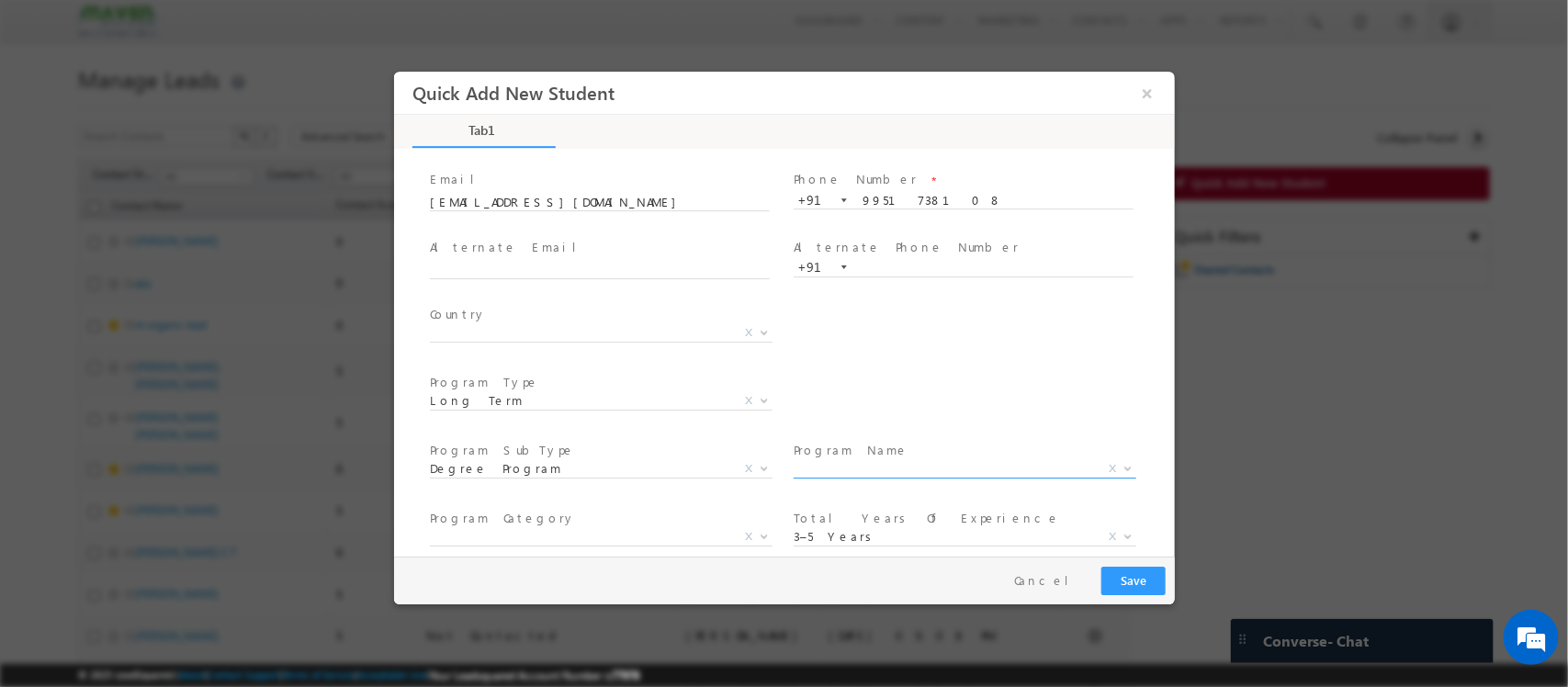
drag, startPoint x: 845, startPoint y: 451, endPoint x: 840, endPoint y: 469, distance: 18.7
click at [840, 469] on div "Program Name * X" at bounding box center [970, 461] width 356 height 42
click at [840, 469] on span "X" at bounding box center [963, 469] width 343 height 19
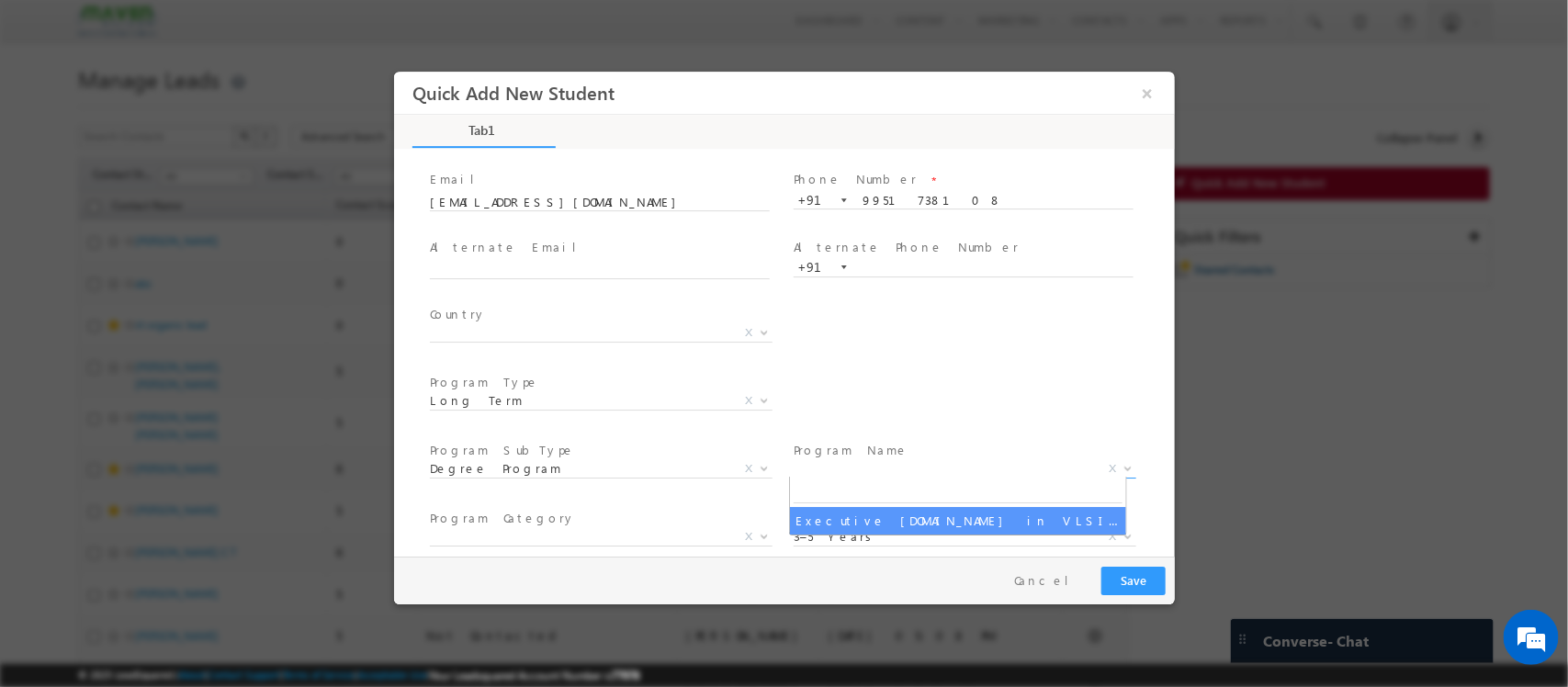
select select "Executive M.Tech in VLSI Design"
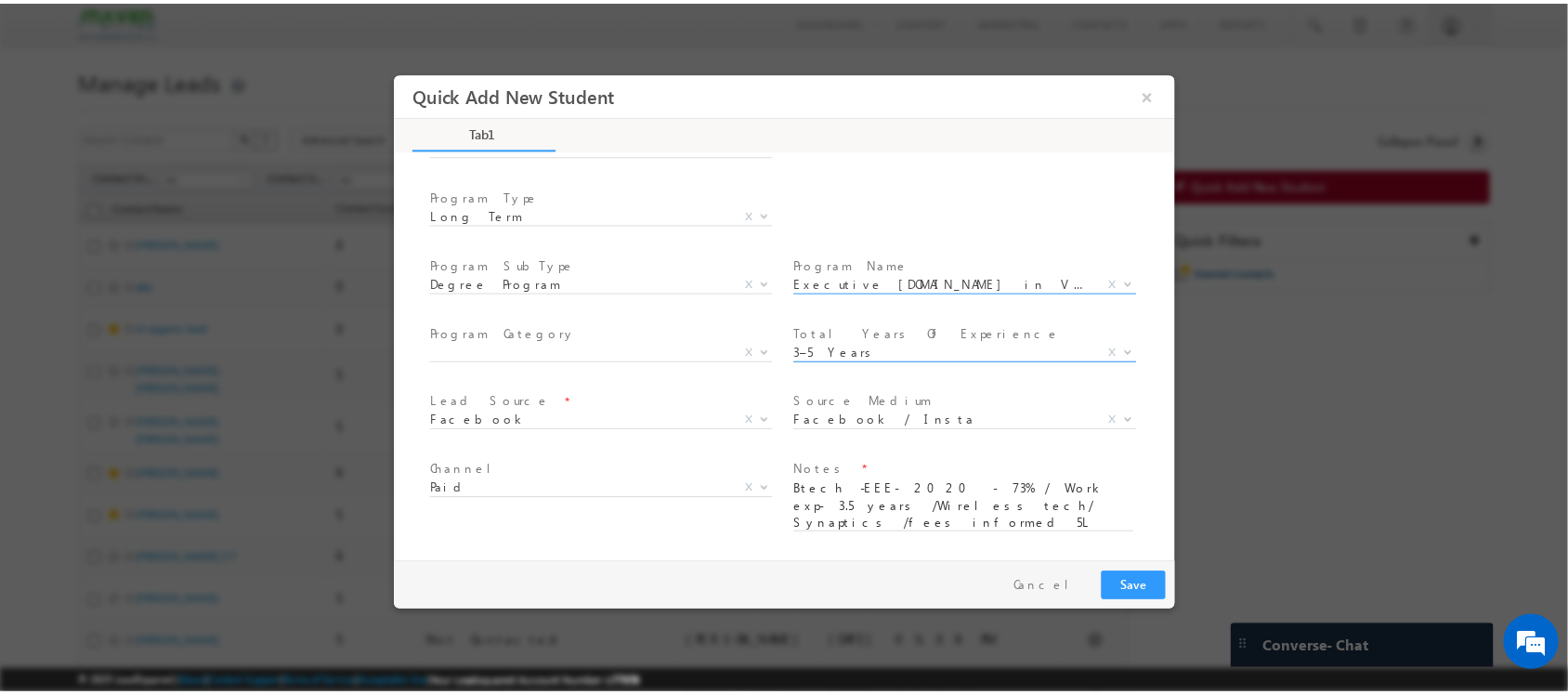
scroll to position [0, 0]
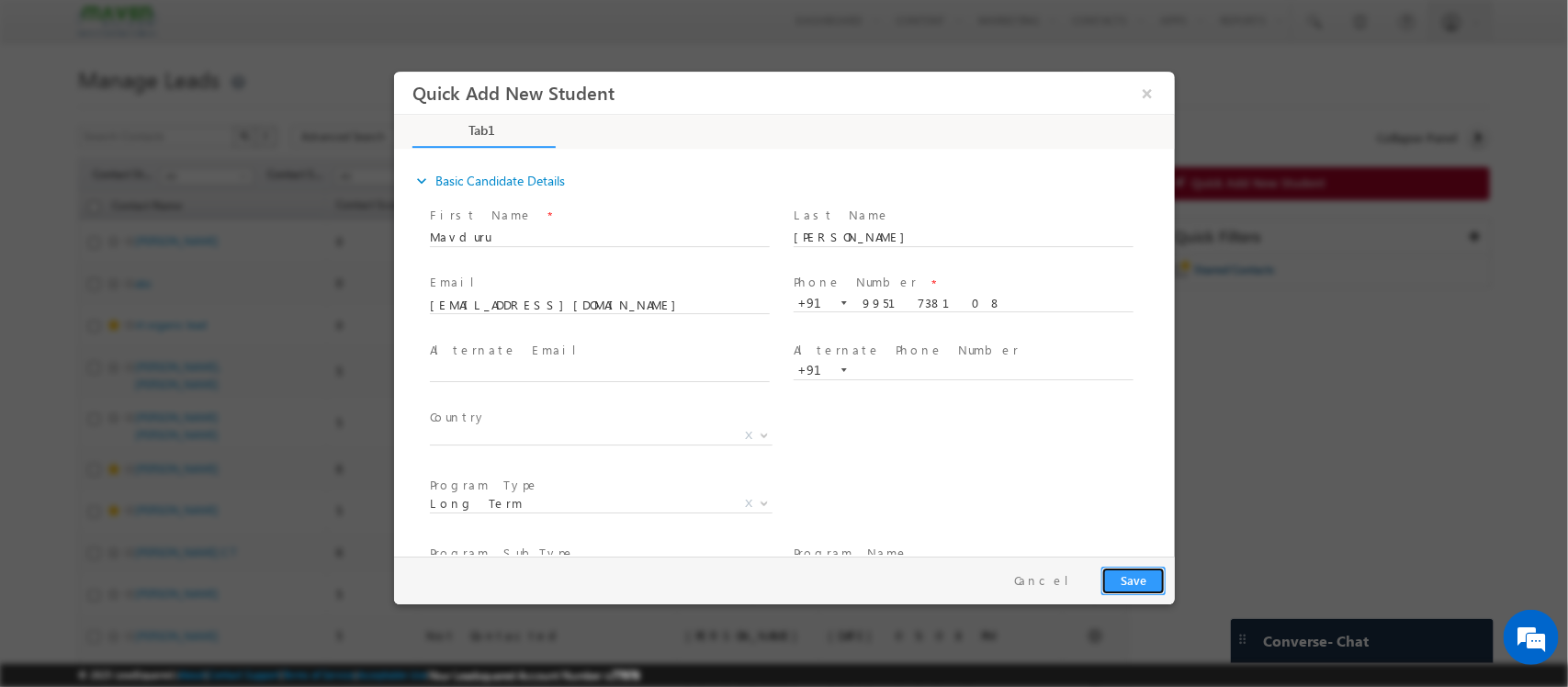
click at [1125, 572] on button "Save" at bounding box center [1132, 580] width 64 height 28
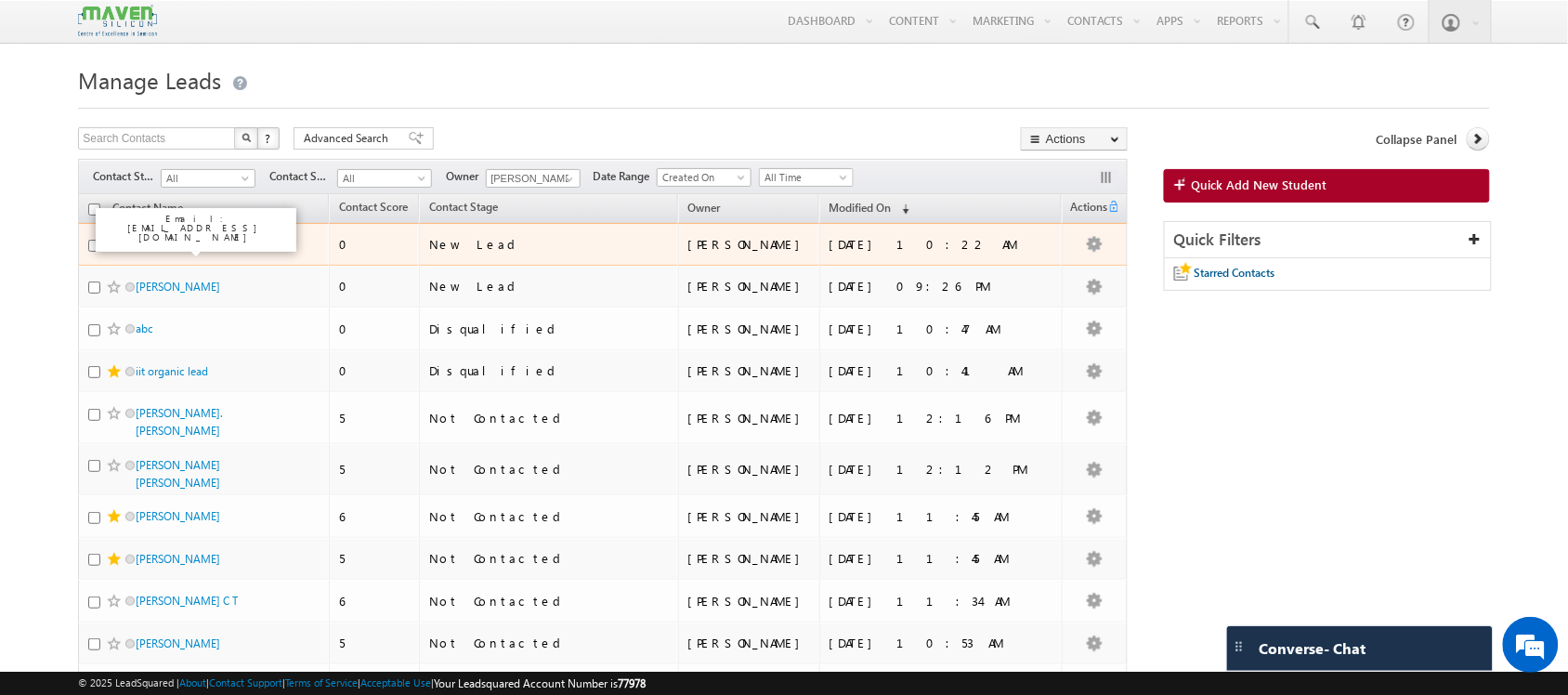
click at [195, 251] on link "Mavduru Akhil" at bounding box center [178, 244] width 84 height 14
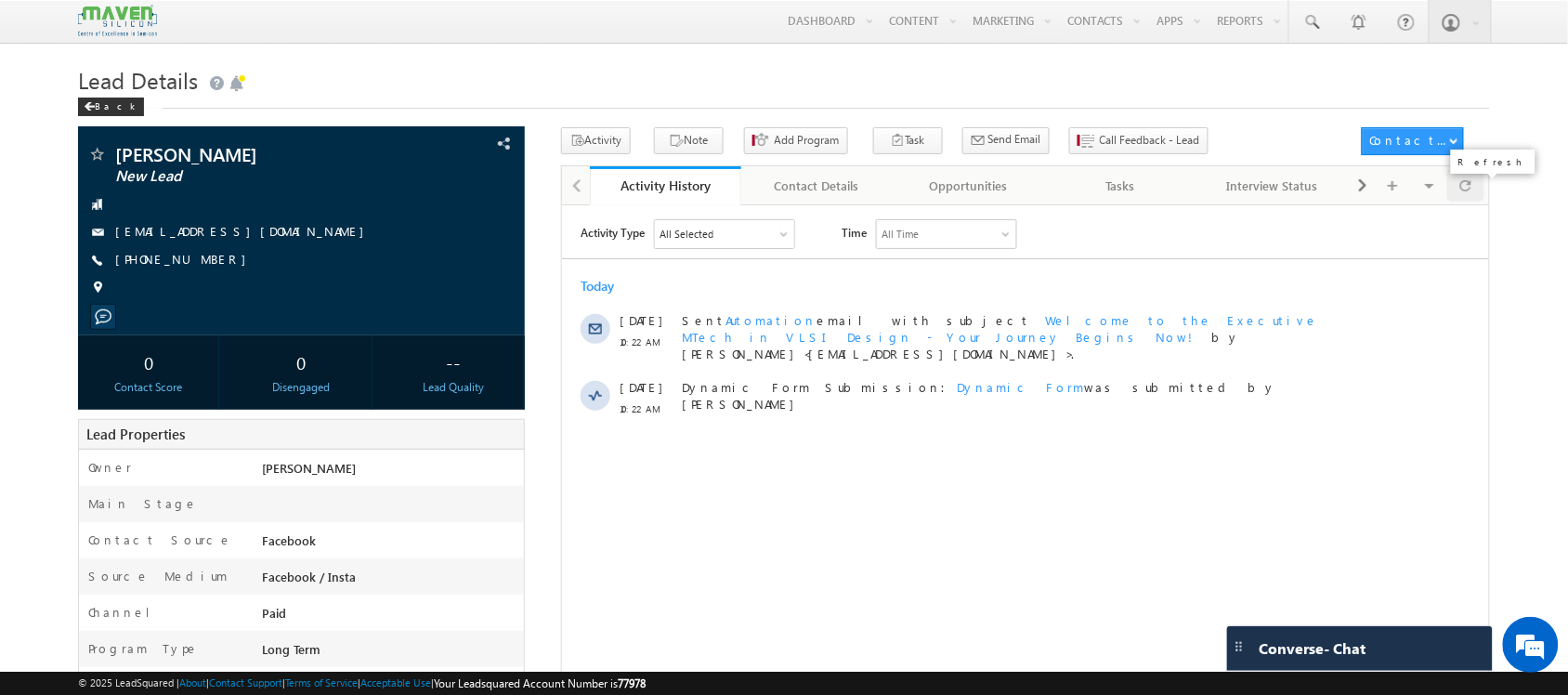
click at [1451, 184] on div at bounding box center [1465, 185] width 36 height 33
click at [1099, 140] on span "Call Feedback - Lead" at bounding box center [1149, 140] width 100 height 17
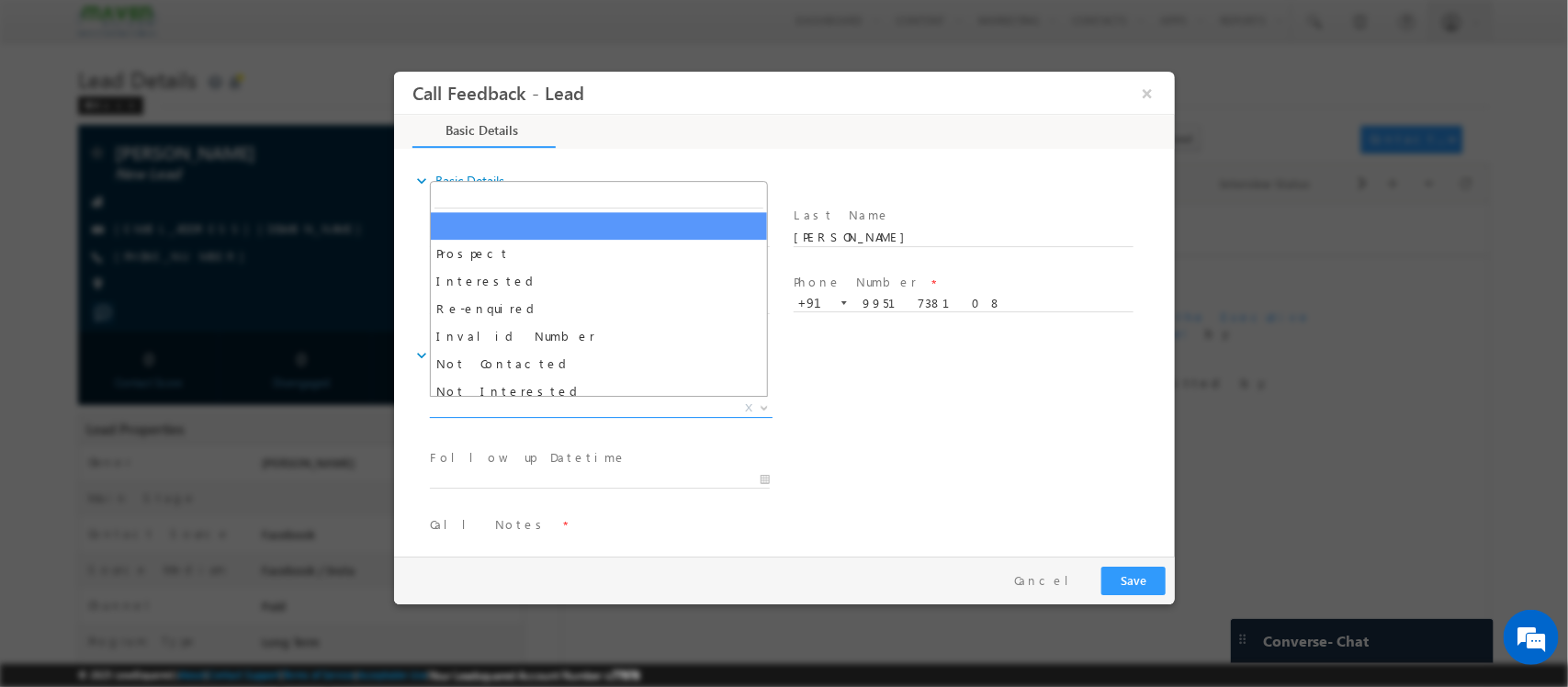
click at [662, 401] on span "X" at bounding box center [600, 408] width 343 height 19
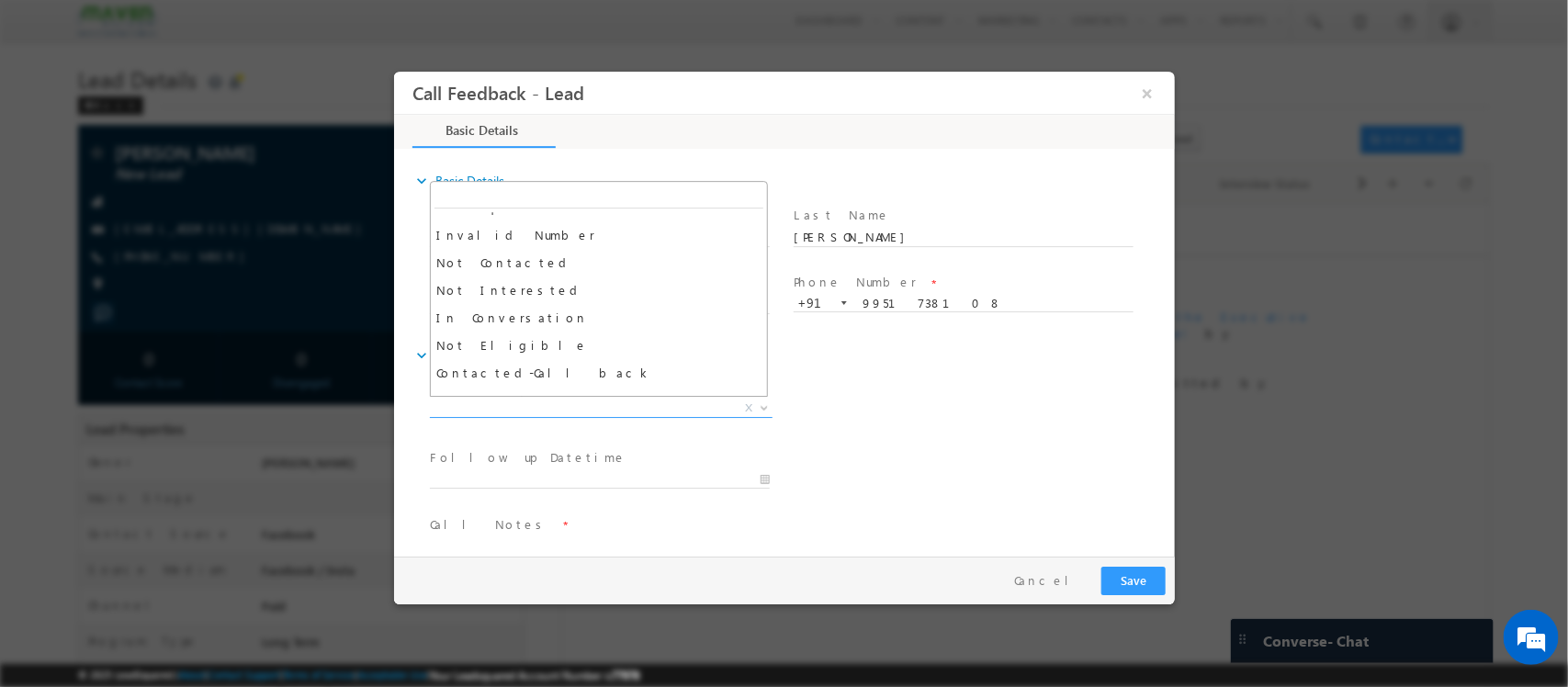
scroll to position [102, 0]
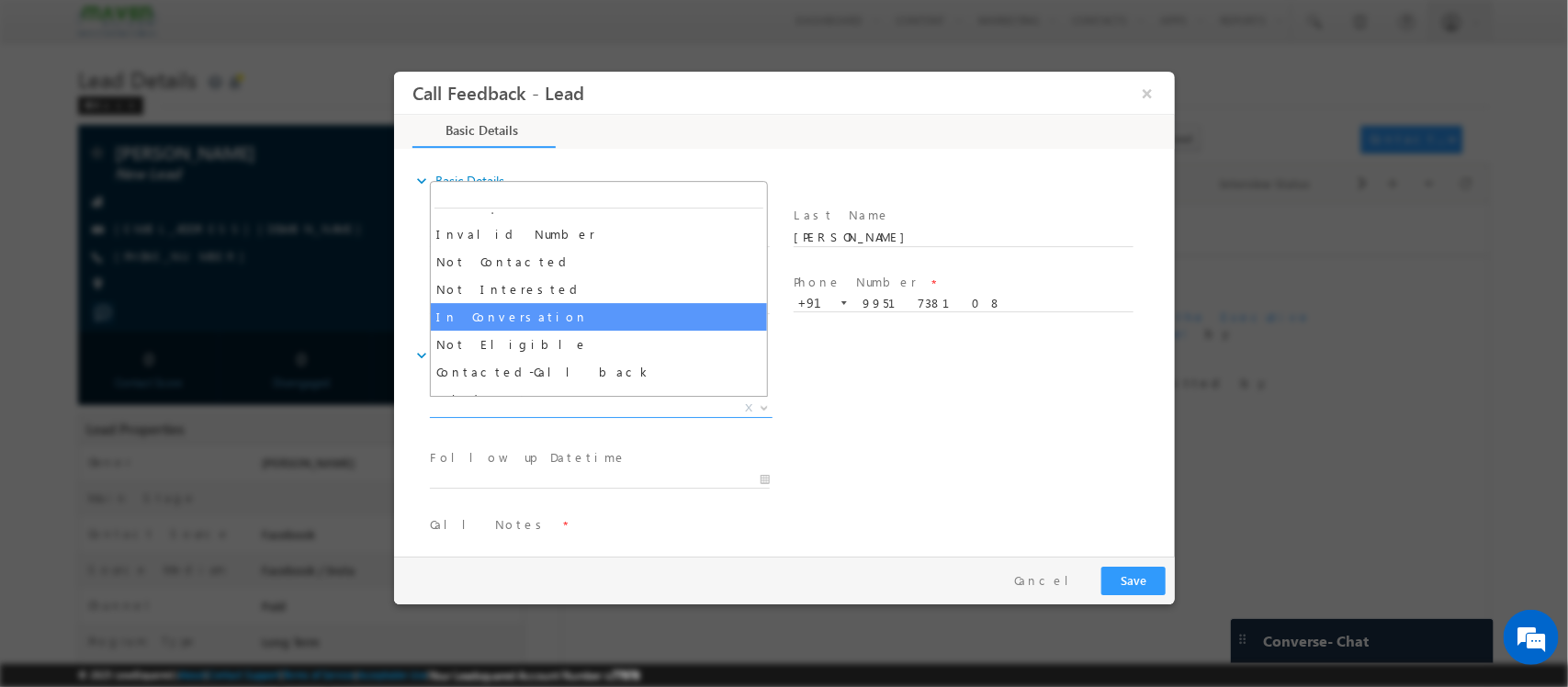
select select "In Conversation"
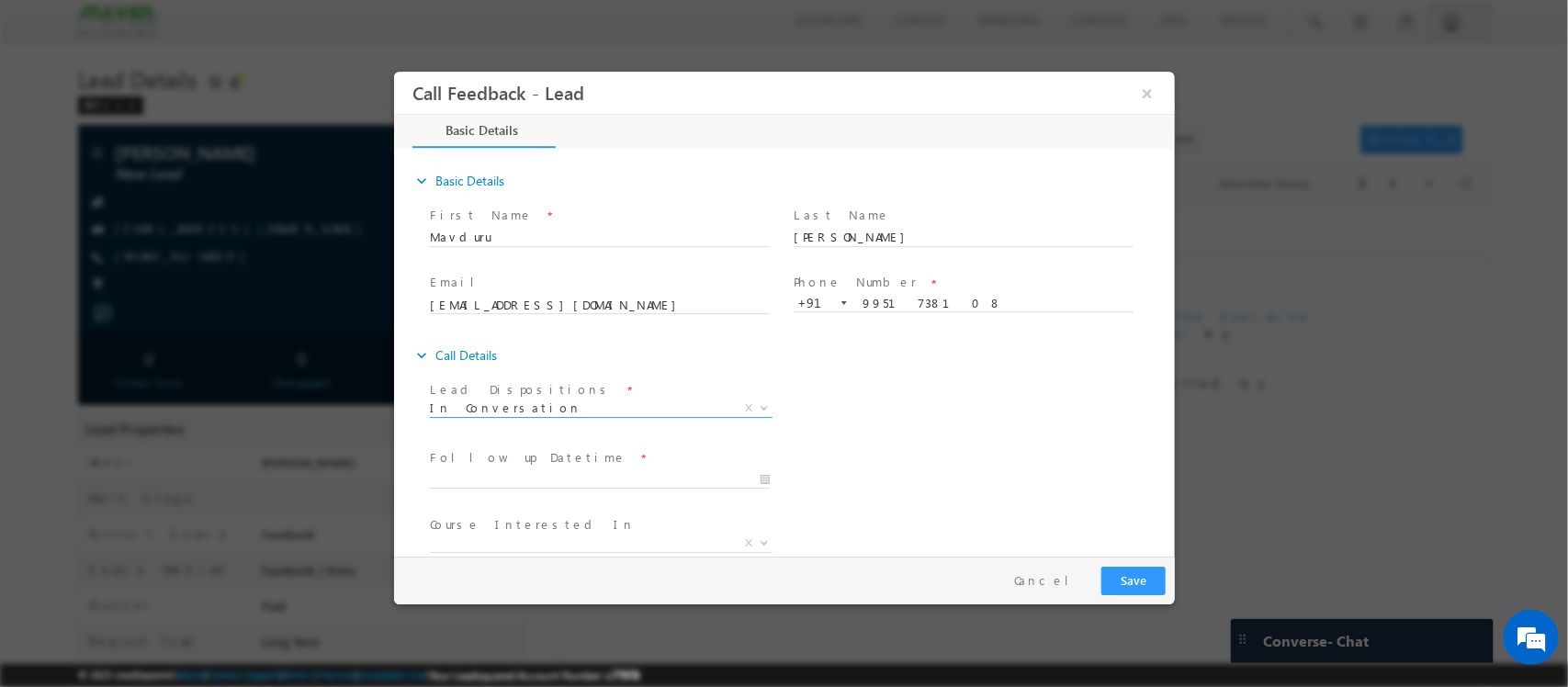
scroll to position [98, 0]
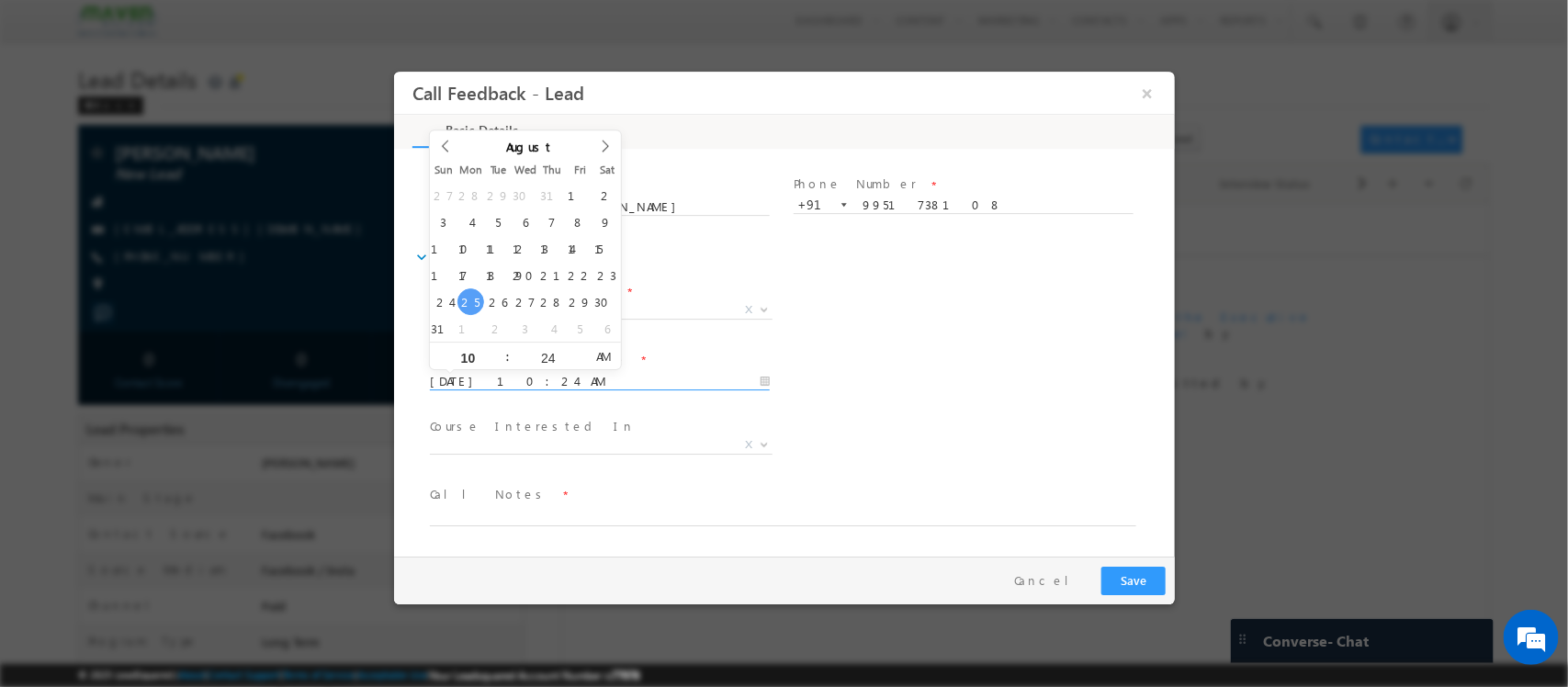
click at [619, 385] on input "25/08/2025 10:24 AM" at bounding box center [599, 382] width 340 height 19
type input "26/08/2025 10:23 AM"
type input "23"
click at [575, 362] on span at bounding box center [578, 363] width 13 height 14
type input "26/08/2025 10:22 AM"
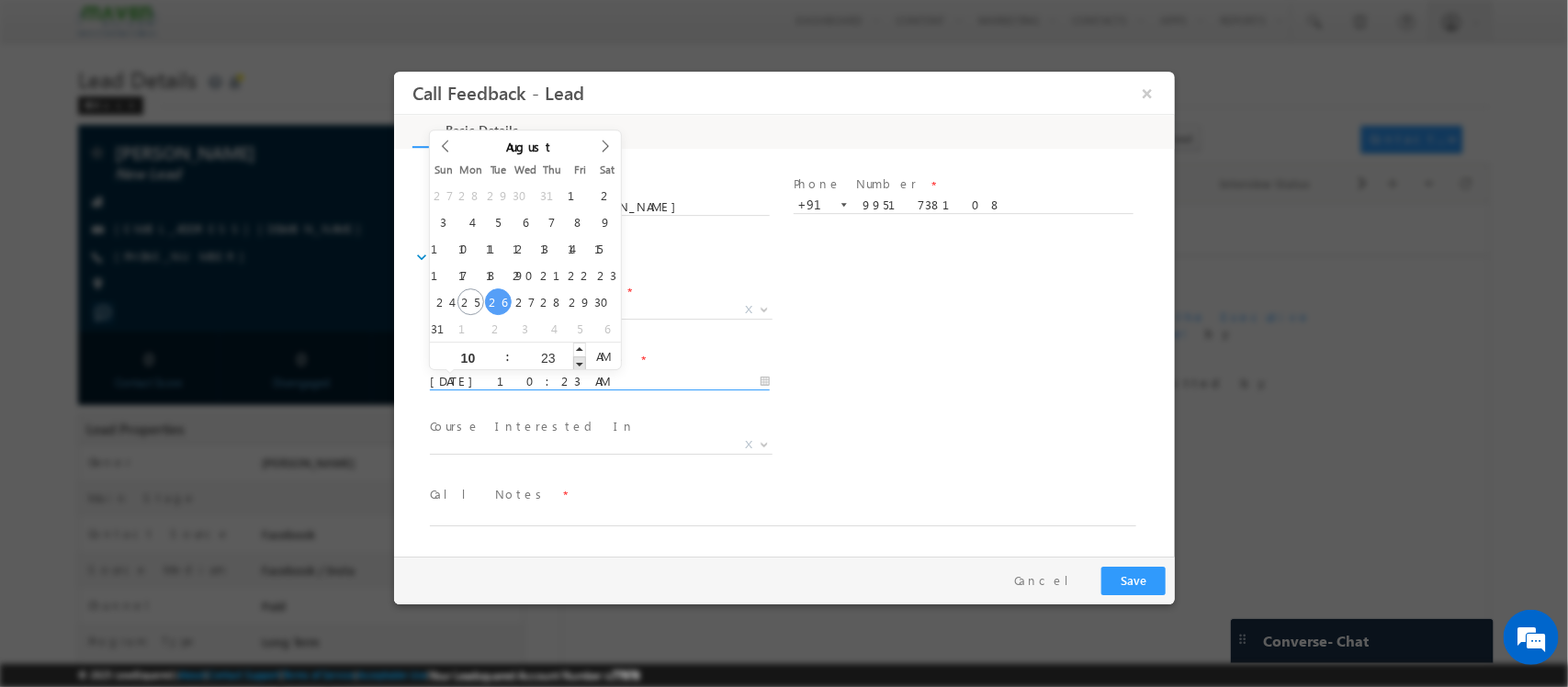
type input "22"
click at [575, 362] on span at bounding box center [578, 363] width 13 height 14
type input "26/08/2025 10:21 AM"
type input "21"
click at [575, 362] on span at bounding box center [578, 363] width 13 height 14
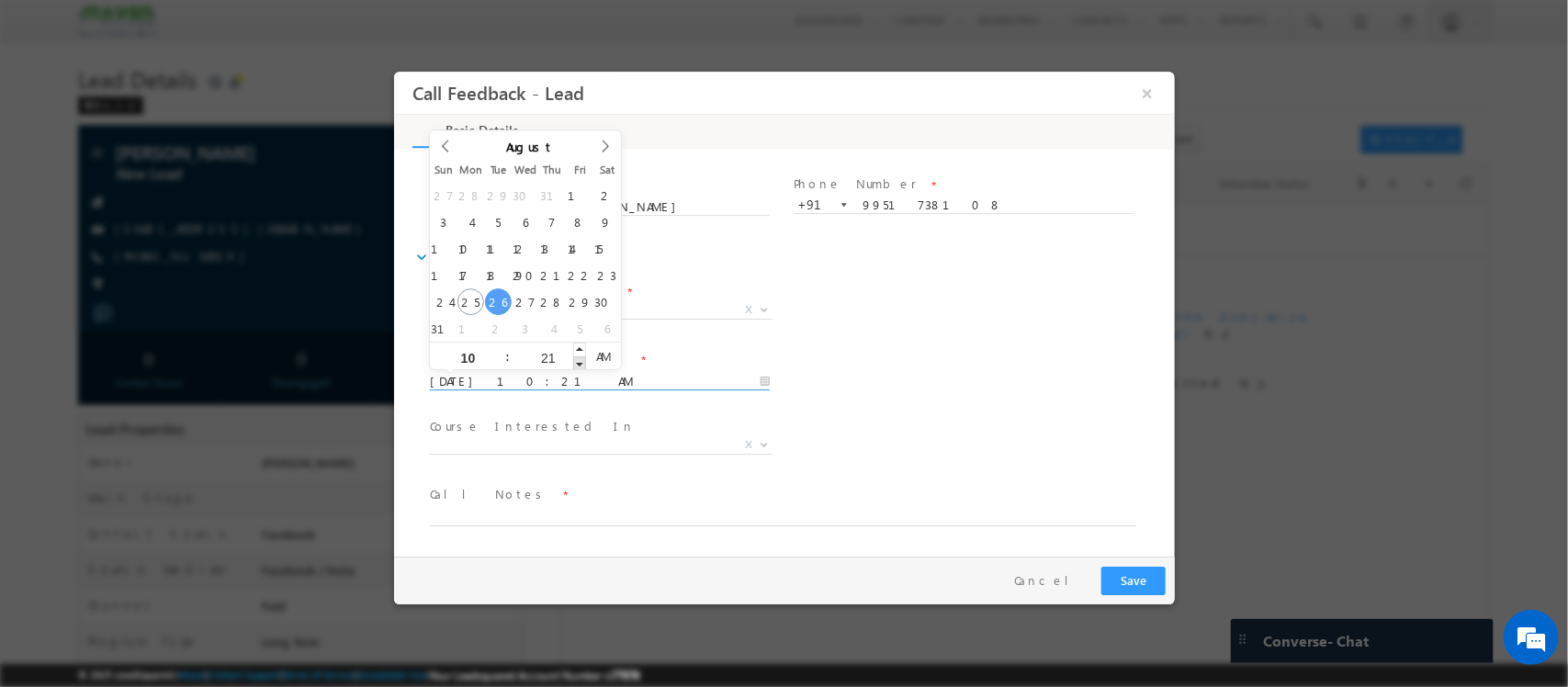
type input "26/08/2025 10:20 AM"
type input "20"
click at [575, 362] on span at bounding box center [578, 363] width 13 height 14
click at [901, 333] on div "Lead Dispositions * Prospect Interested Re-enquired Invalid Number Not Contacte…" at bounding box center [799, 311] width 748 height 68
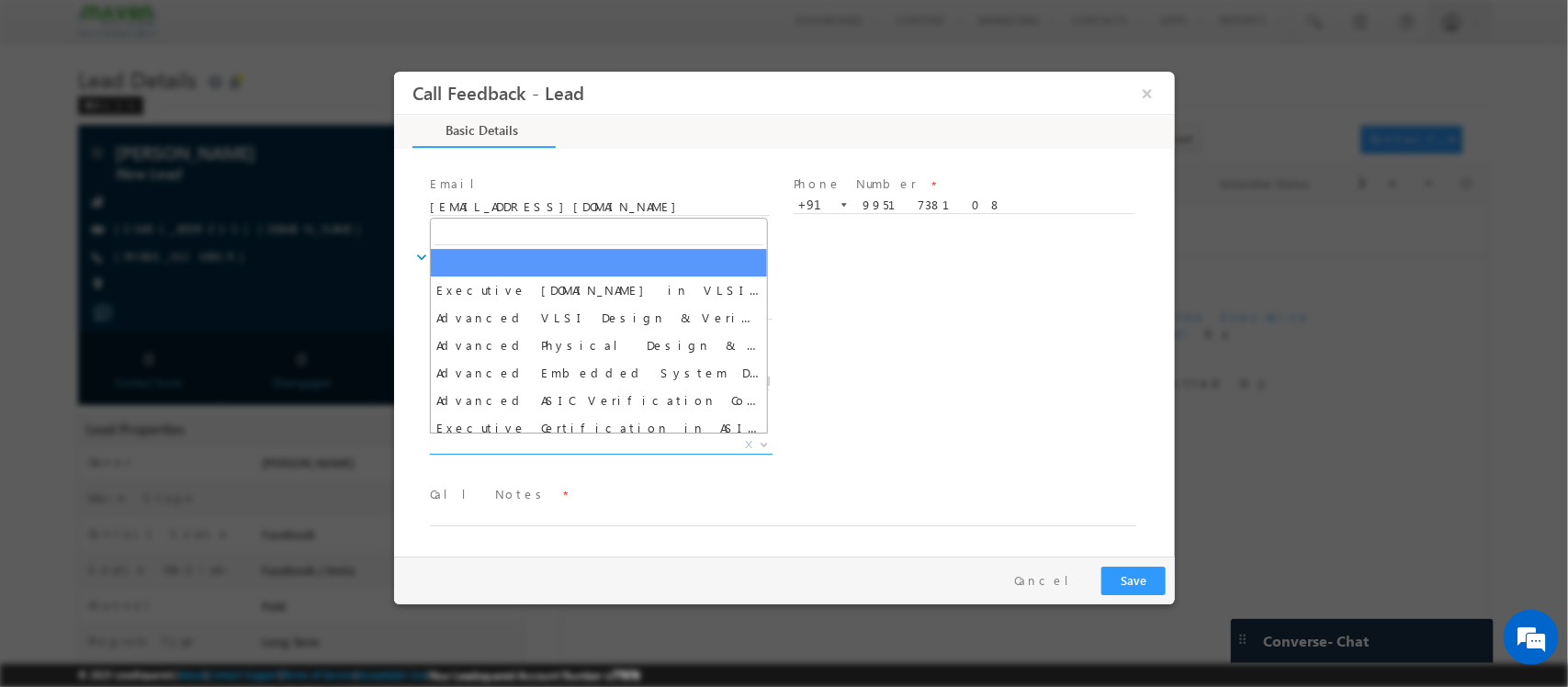
click at [710, 447] on span "X" at bounding box center [600, 445] width 343 height 19
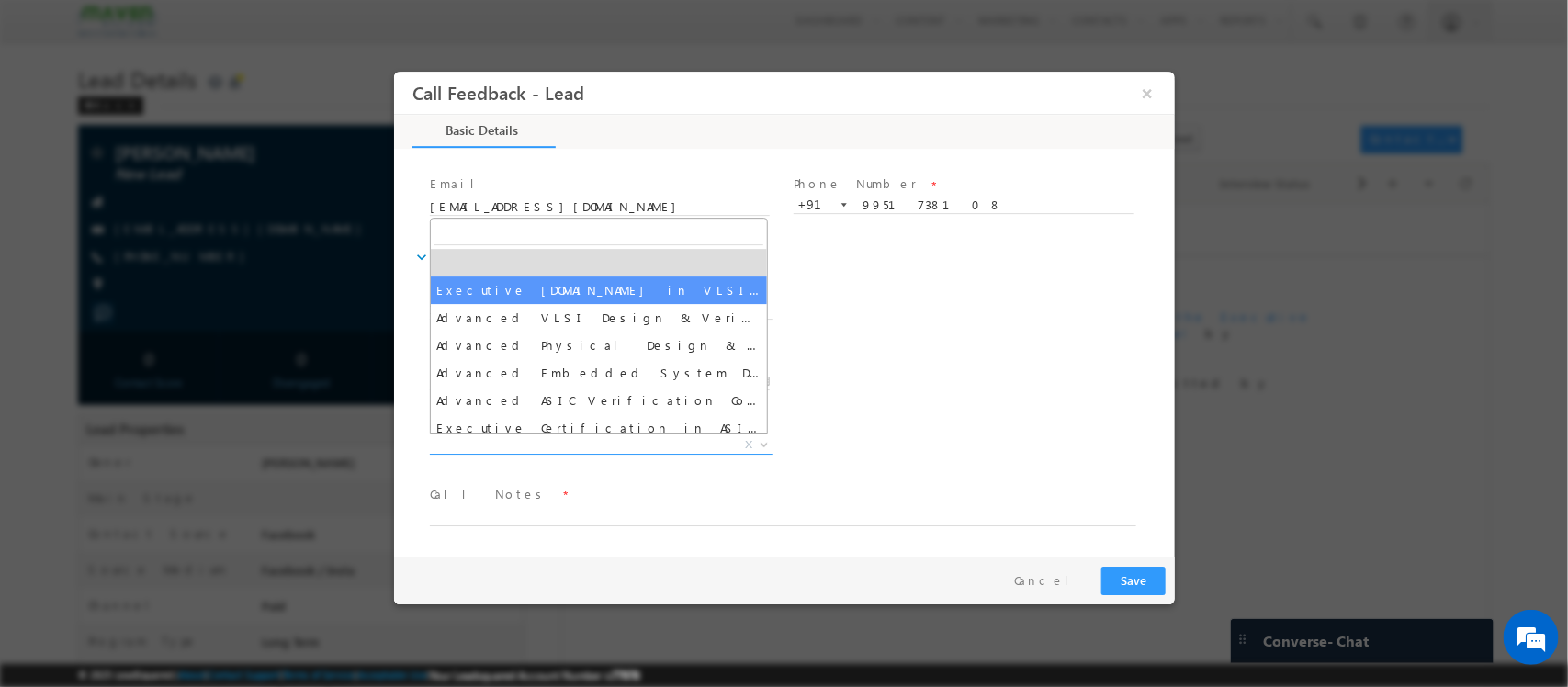
select select "Executive M.Tech in VLSI Design"
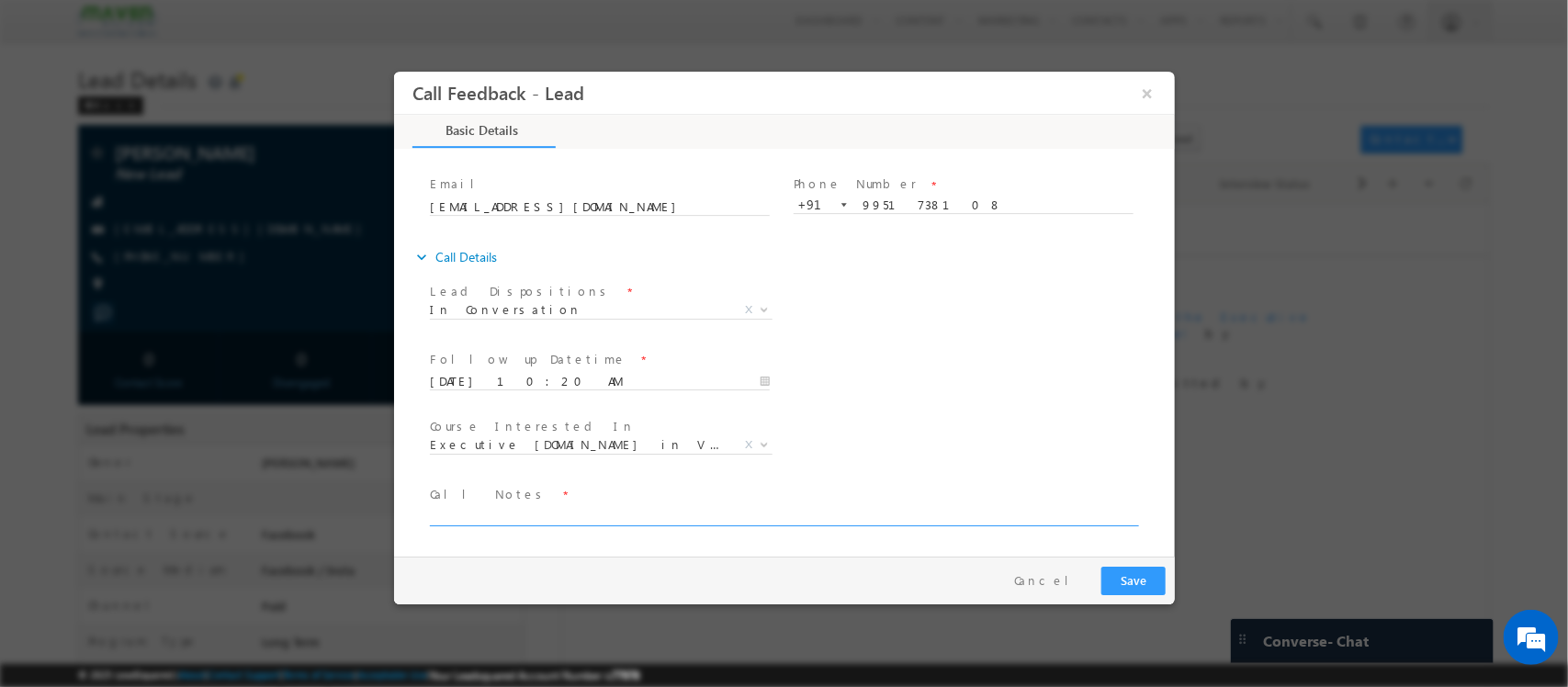
click at [606, 516] on textarea at bounding box center [782, 515] width 706 height 22
paste textarea "Btech -EEE- 2020 - 73% / Work exp- 3.5 years /Wireless tech/ Synaptics /fees in…"
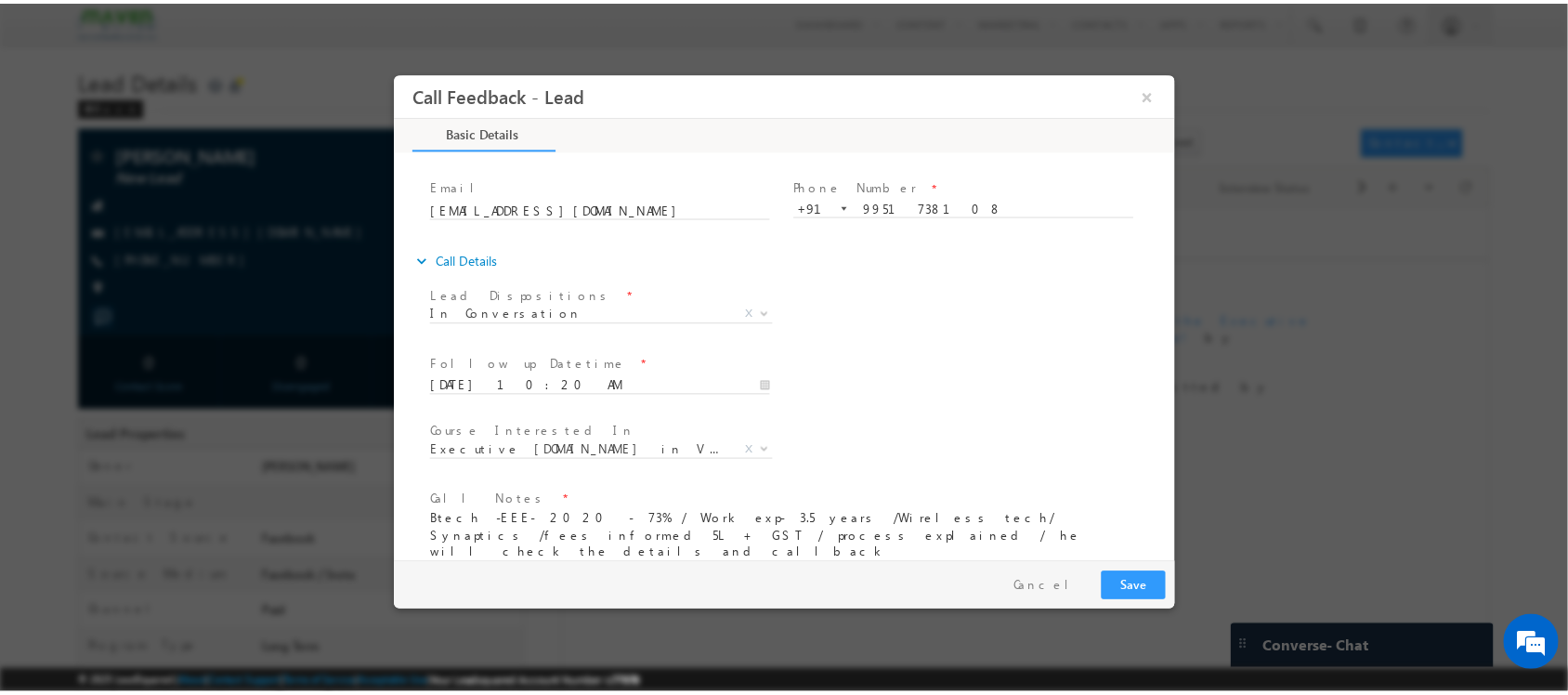
scroll to position [131, 0]
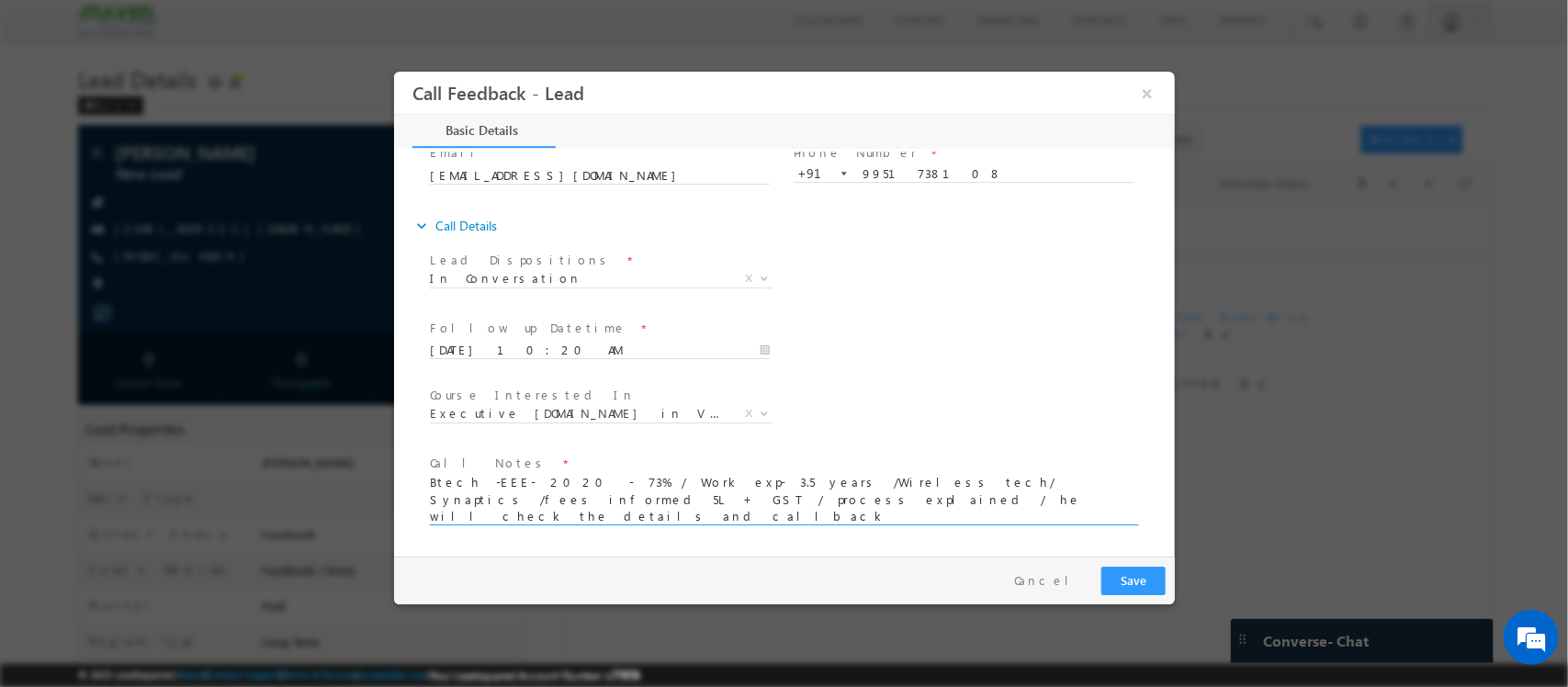
type textarea "Btech -EEE- 2020 - 73% / Work exp- 3.5 years /Wireless tech/ Synaptics /fees in…"
click at [1152, 590] on button "Save" at bounding box center [1132, 580] width 64 height 28
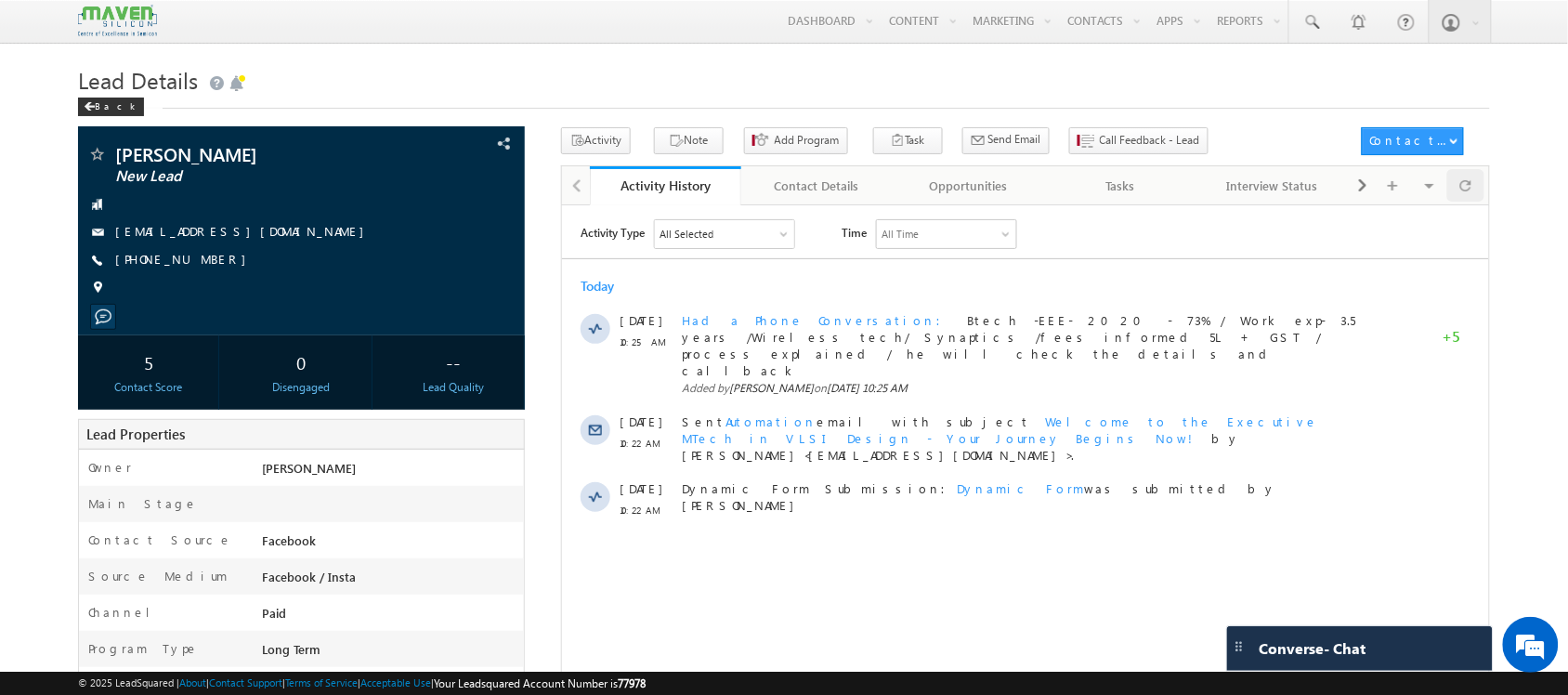
click at [1478, 183] on div at bounding box center [1465, 185] width 36 height 33
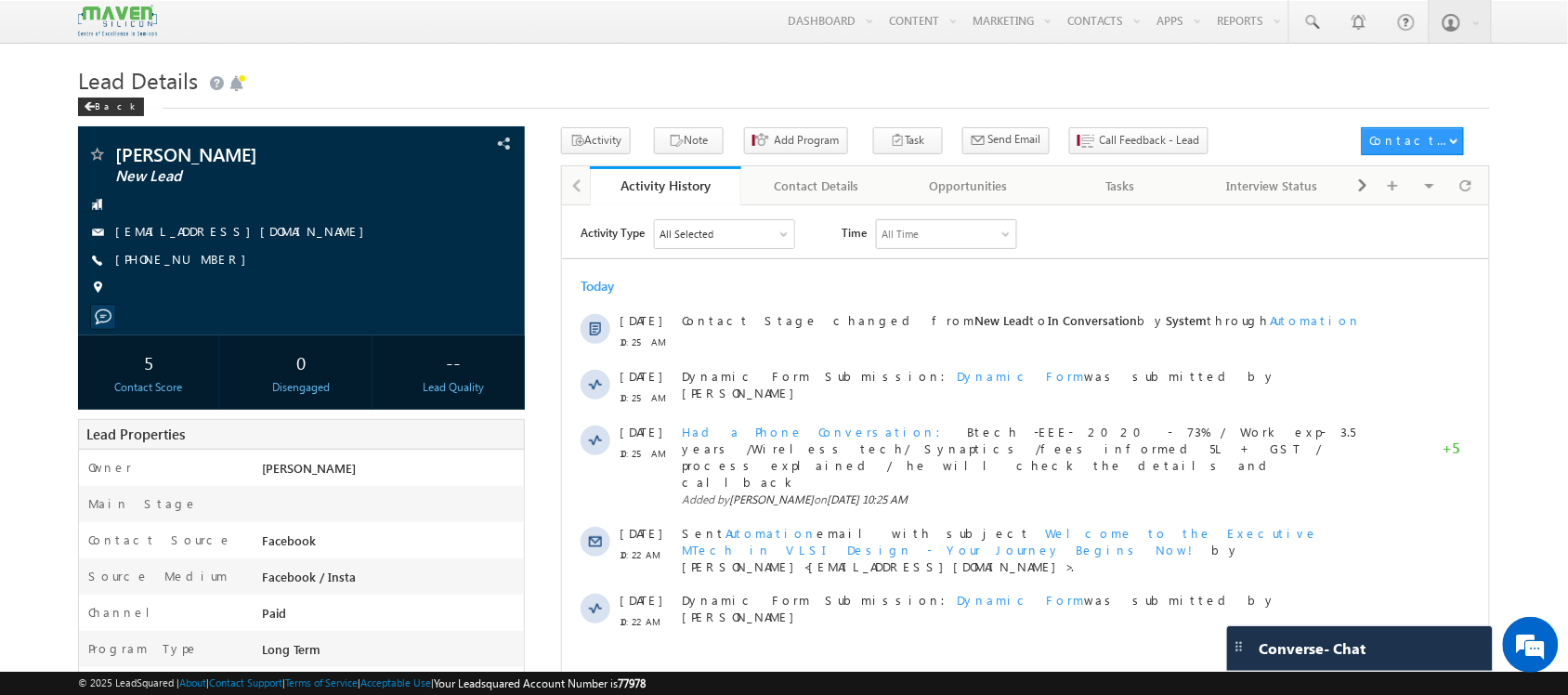
scroll to position [0, 0]
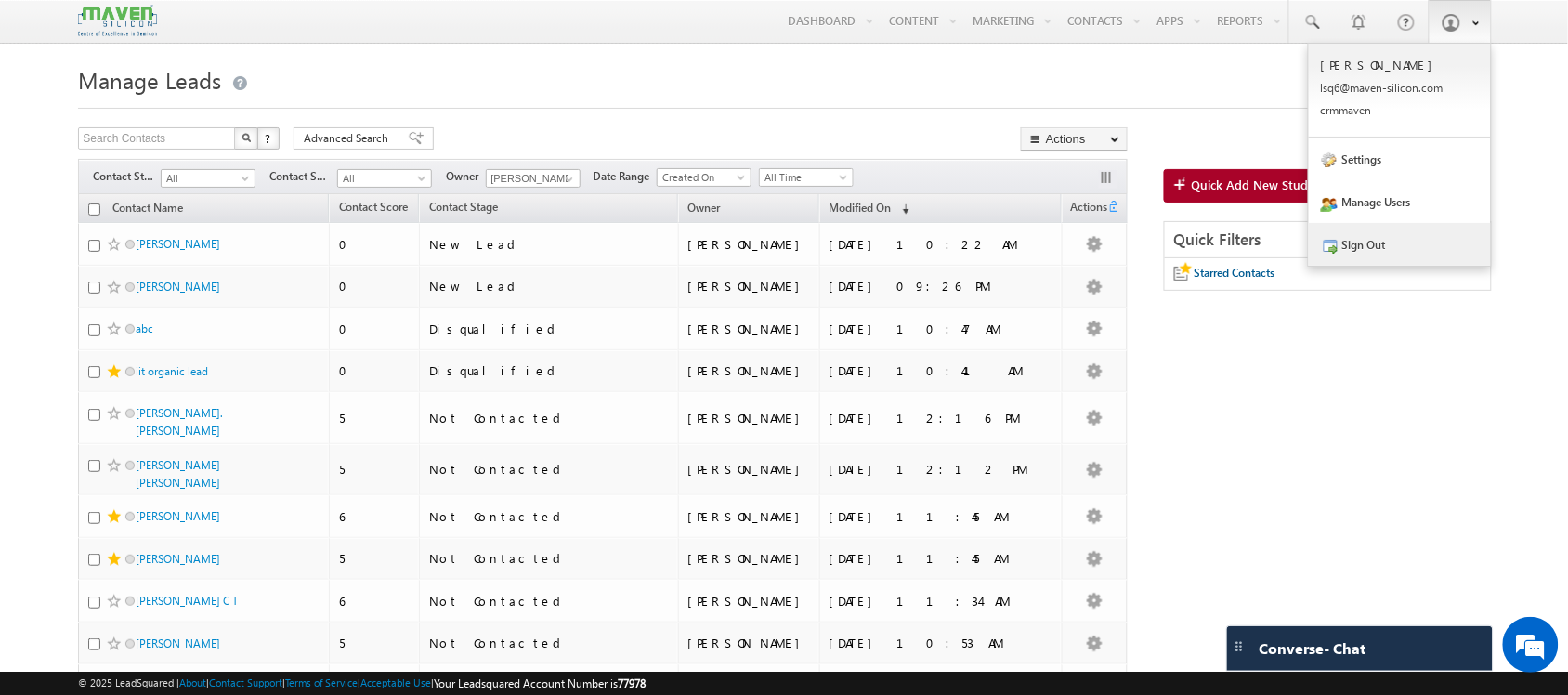
click at [1350, 228] on link "Sign Out" at bounding box center [1399, 243] width 182 height 43
